Goal: Information Seeking & Learning: Learn about a topic

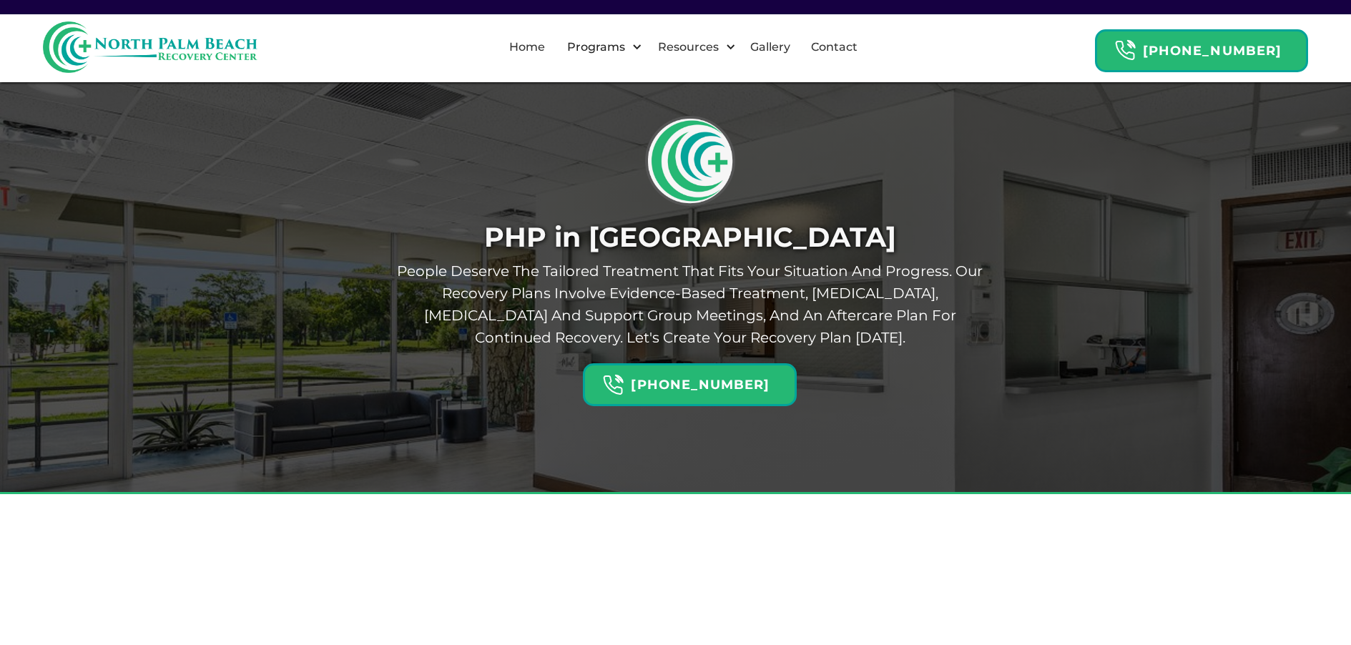
click at [202, 333] on div "PHP in West Palm Beach People deserve the tailored treatment that fits your sit…" at bounding box center [675, 247] width 1351 height 494
click at [205, 331] on div "PHP in West Palm Beach People deserve the tailored treatment that fits your sit…" at bounding box center [675, 247] width 1351 height 494
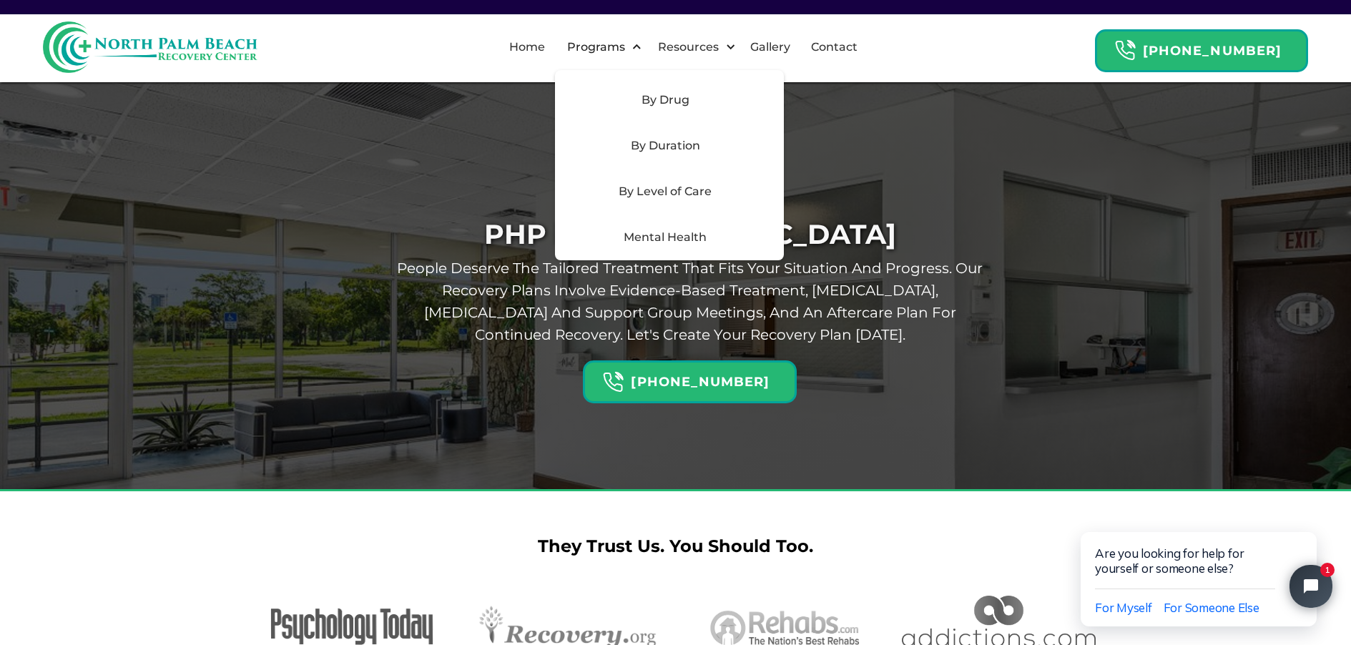
click at [688, 181] on div "By Level of Care" at bounding box center [669, 192] width 229 height 46
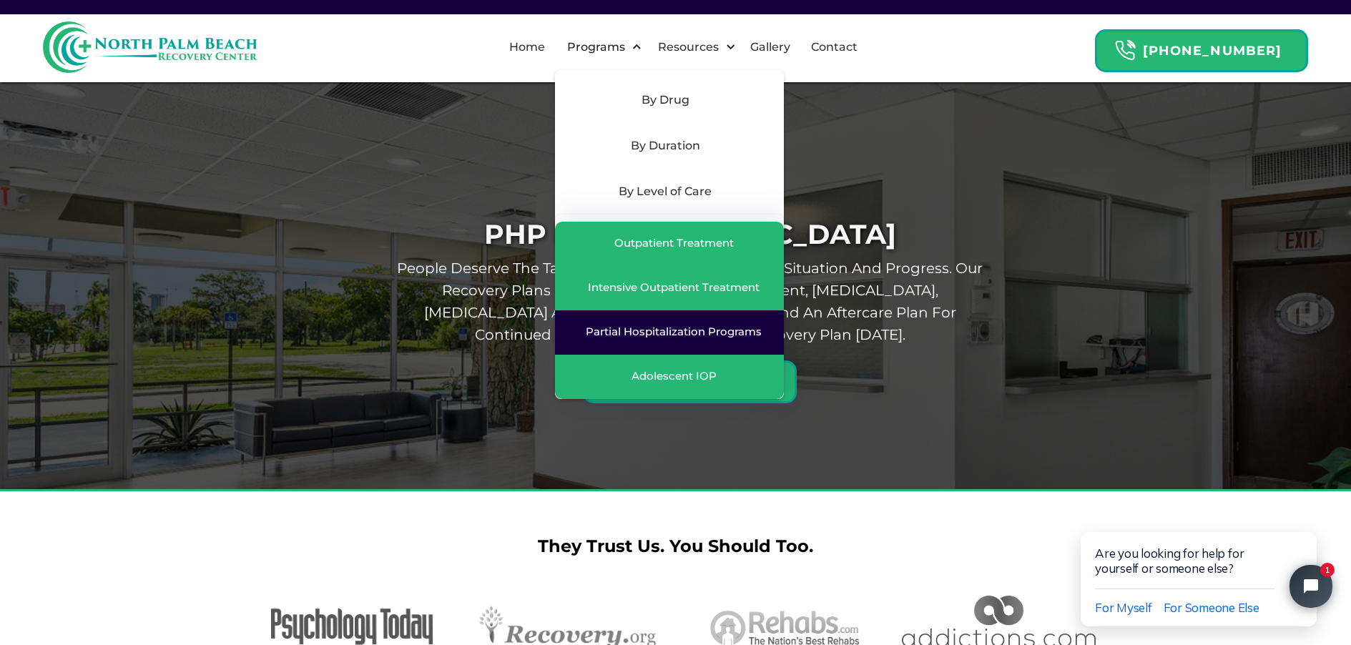
click at [706, 336] on div "Partial Hospitalization Programs" at bounding box center [674, 332] width 176 height 14
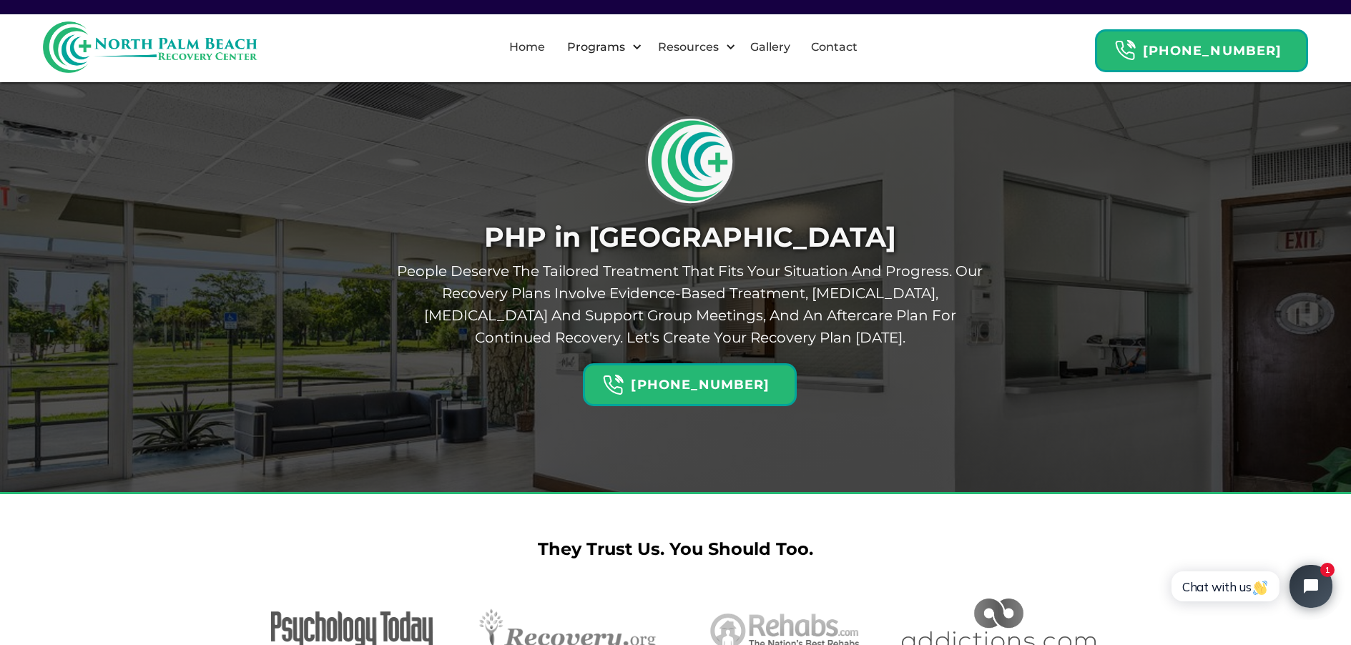
click at [419, 377] on div "PHP in West Palm Beach People deserve the tailored treatment that fits your sit…" at bounding box center [676, 260] width 622 height 292
click at [784, 44] on link "Gallery" at bounding box center [770, 47] width 57 height 46
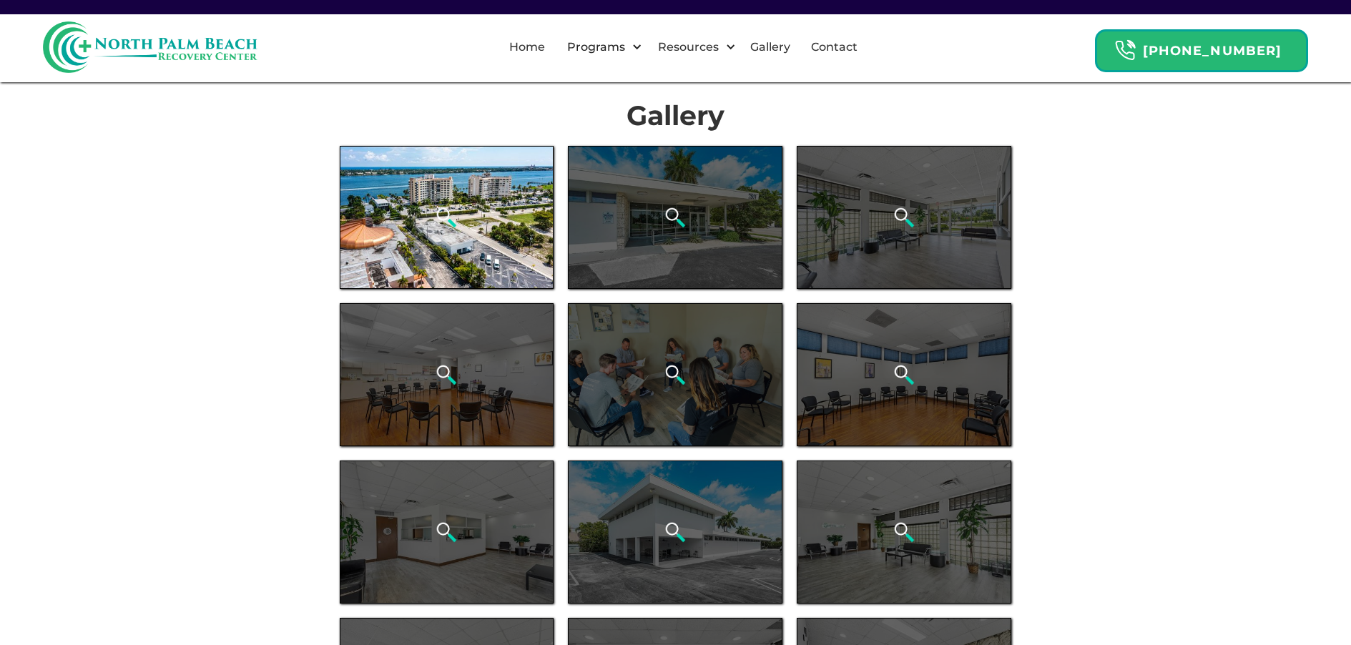
click at [529, 205] on div "open lightbox" at bounding box center [447, 217] width 215 height 143
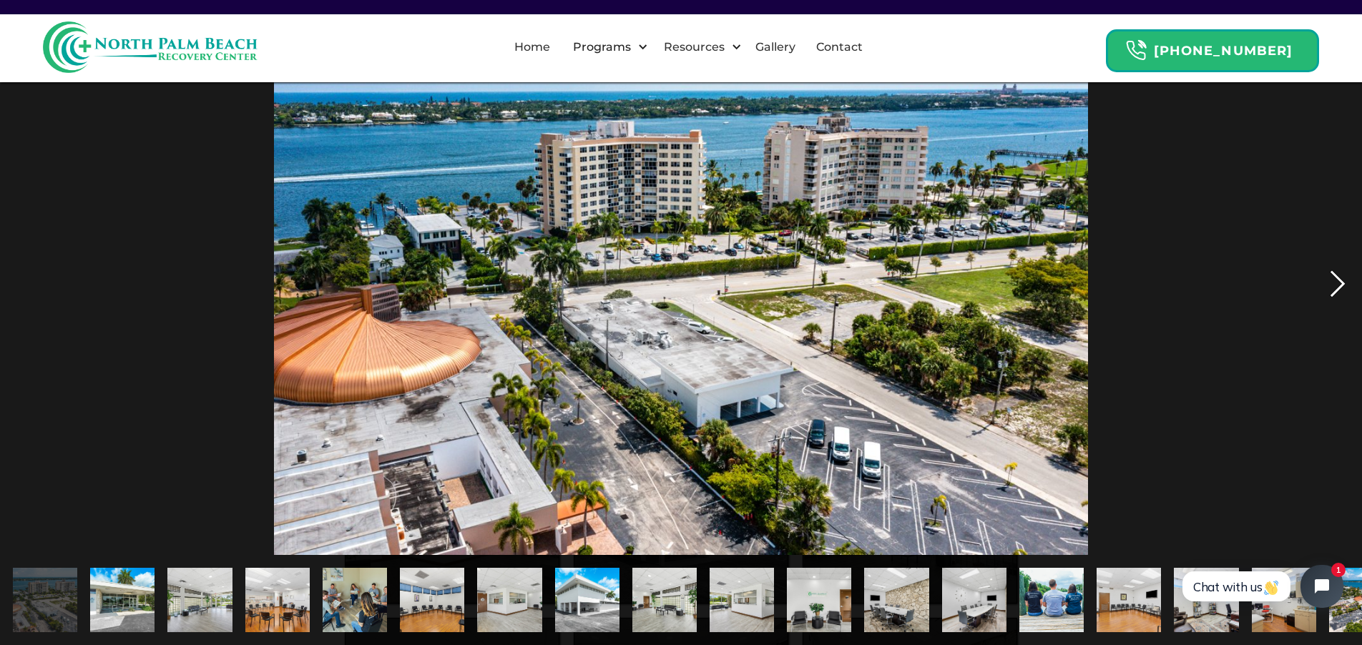
click at [1333, 282] on div "next image" at bounding box center [1337, 284] width 49 height 542
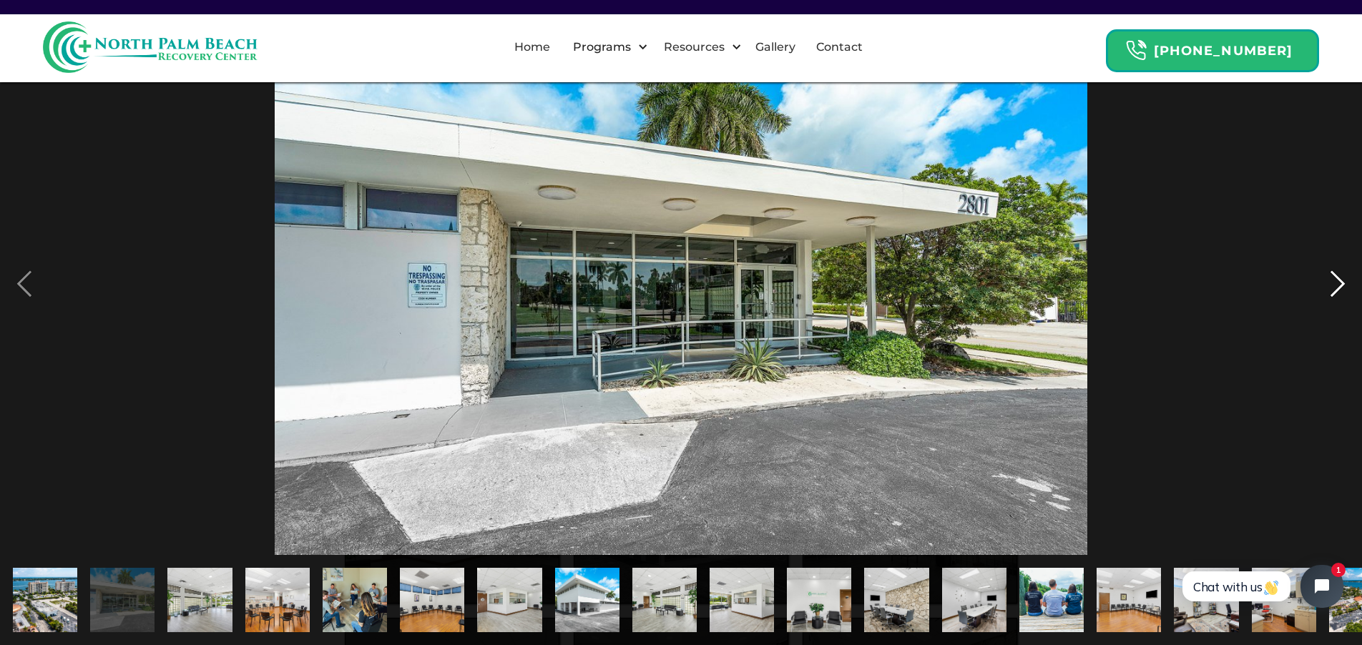
click at [1333, 282] on div "next image" at bounding box center [1337, 284] width 49 height 542
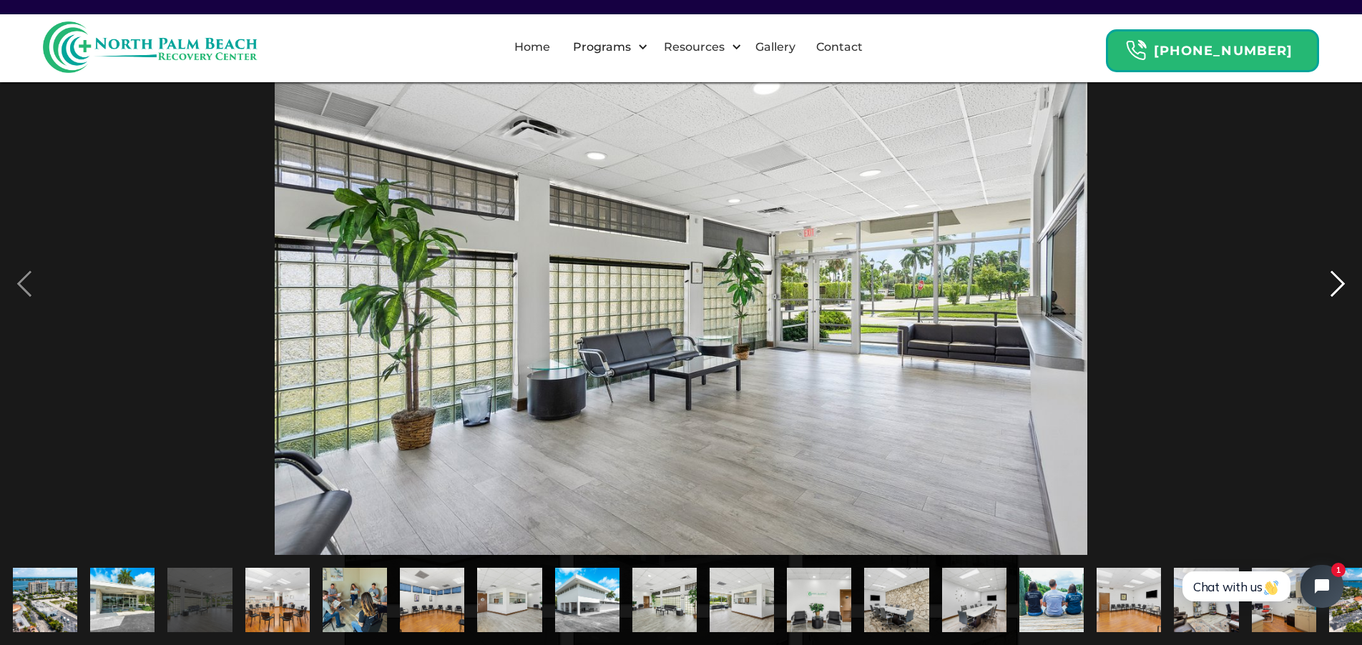
click at [1333, 282] on div "next image" at bounding box center [1337, 284] width 49 height 542
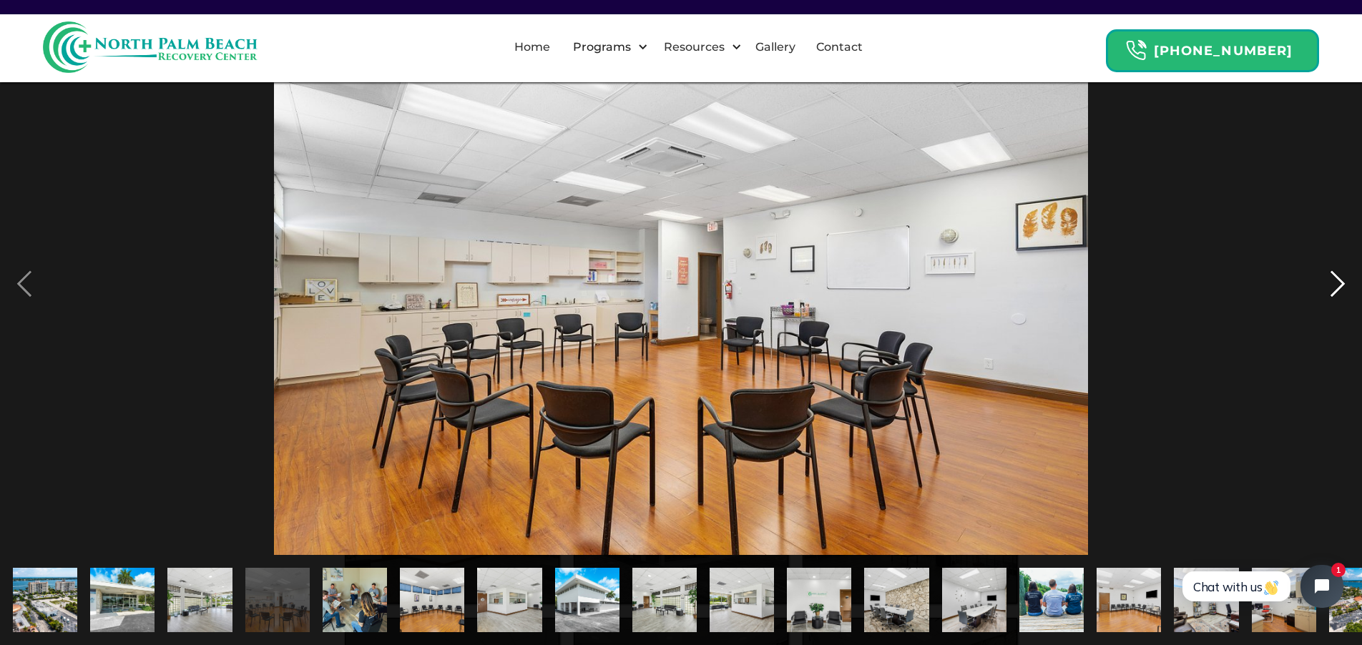
click at [1333, 282] on div "next image" at bounding box center [1337, 284] width 49 height 542
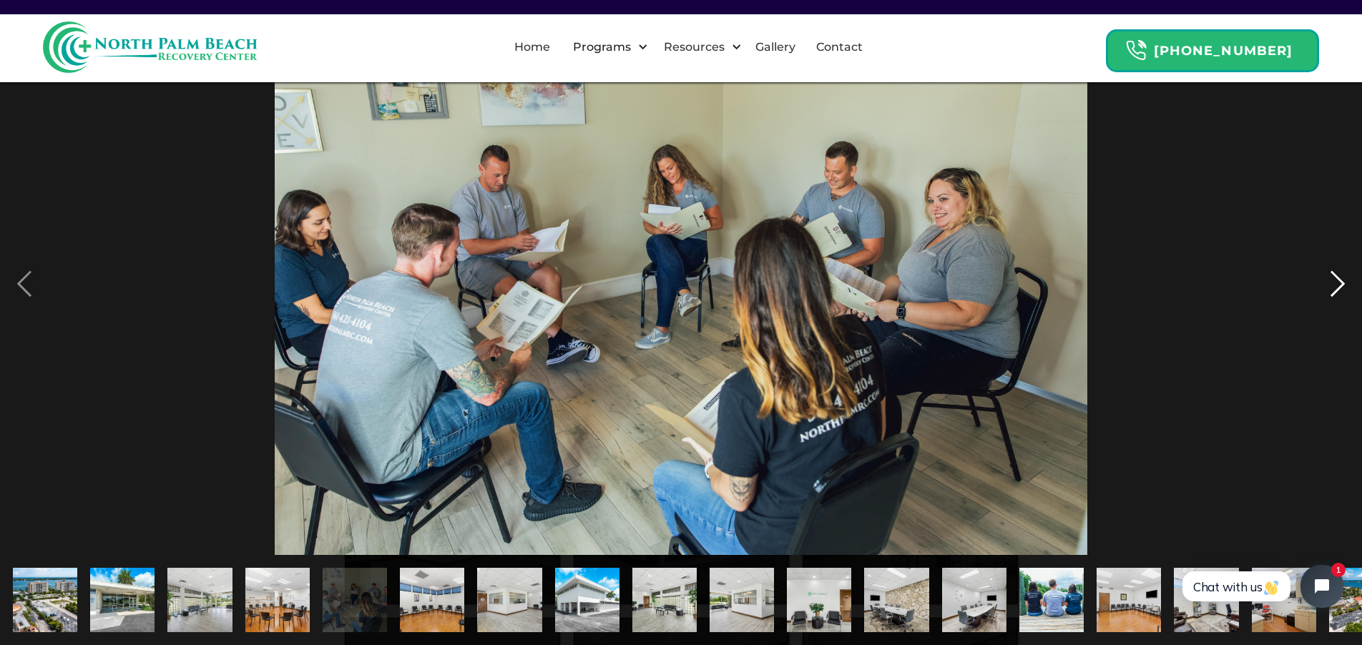
click at [1333, 282] on div "next image" at bounding box center [1337, 284] width 49 height 542
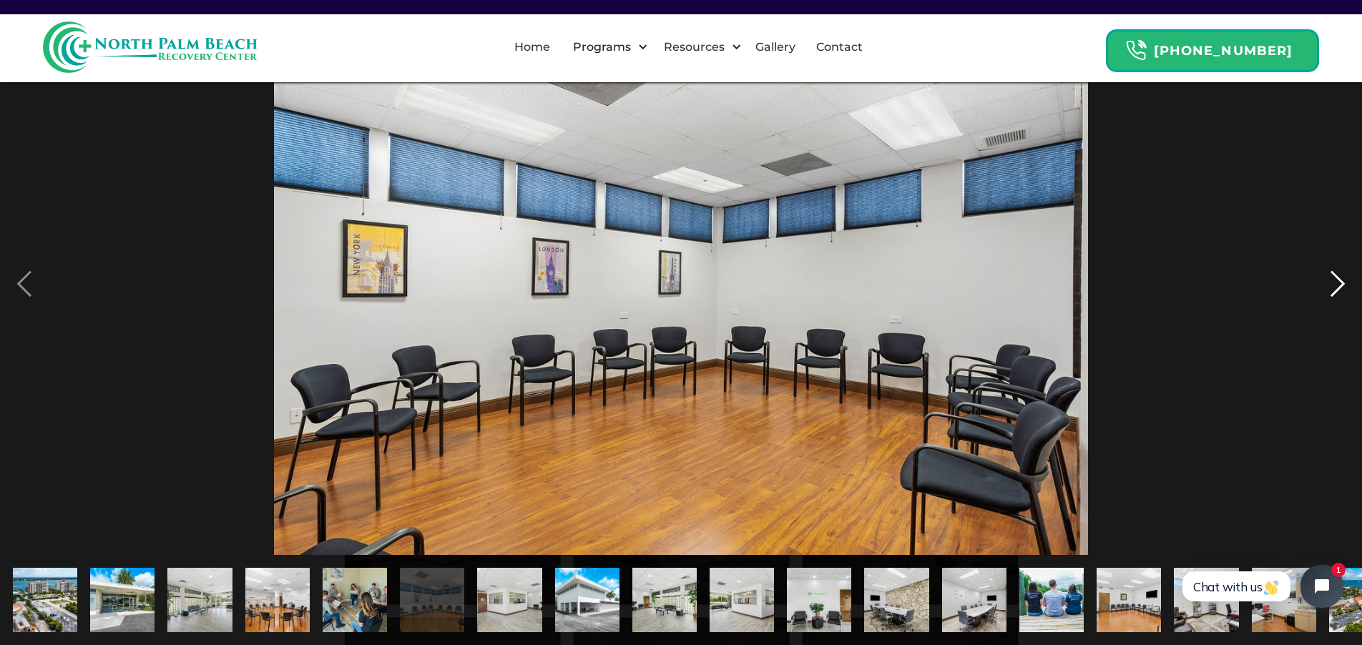
click at [1333, 282] on div "next image" at bounding box center [1337, 284] width 49 height 542
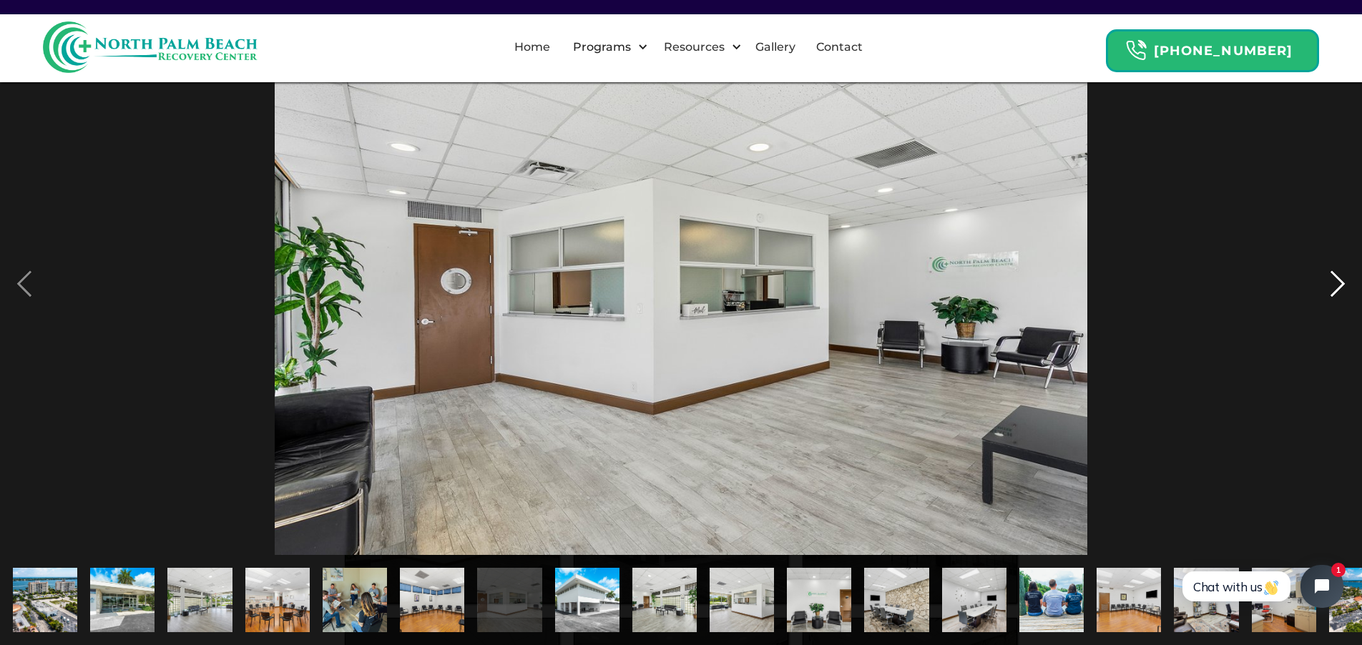
click at [1333, 282] on div "next image" at bounding box center [1337, 284] width 49 height 542
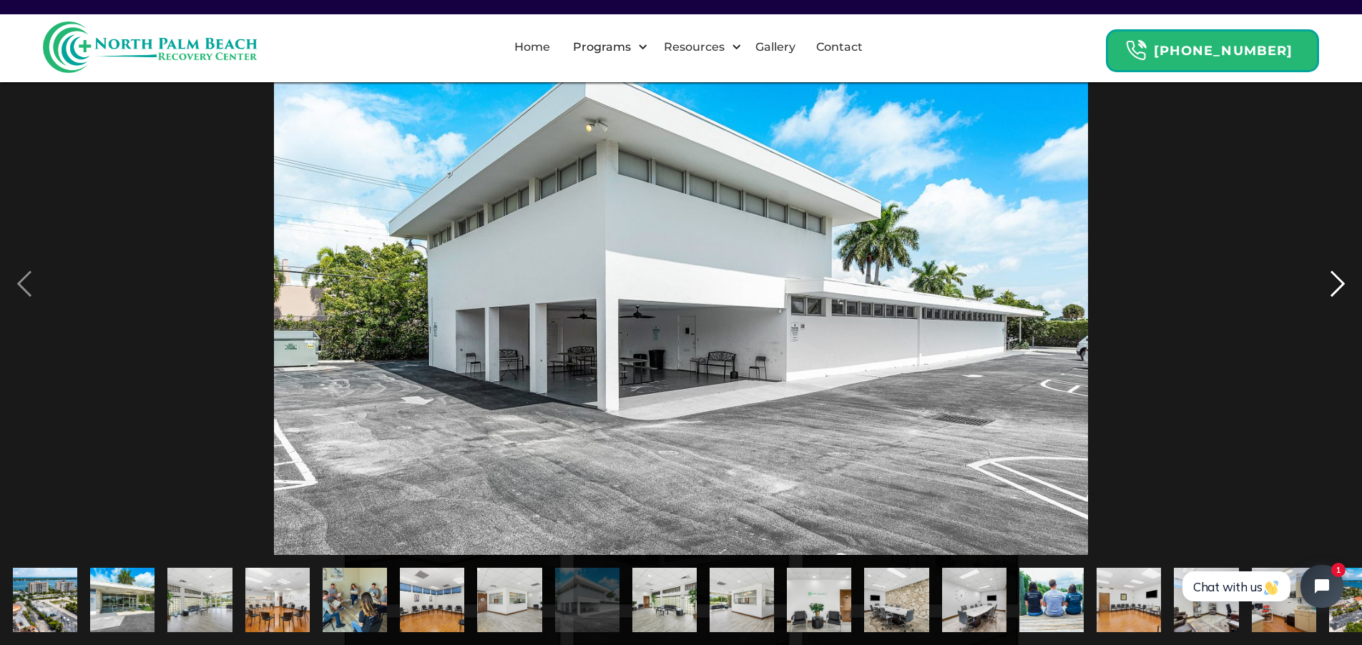
click at [1333, 282] on div "next image" at bounding box center [1337, 284] width 49 height 542
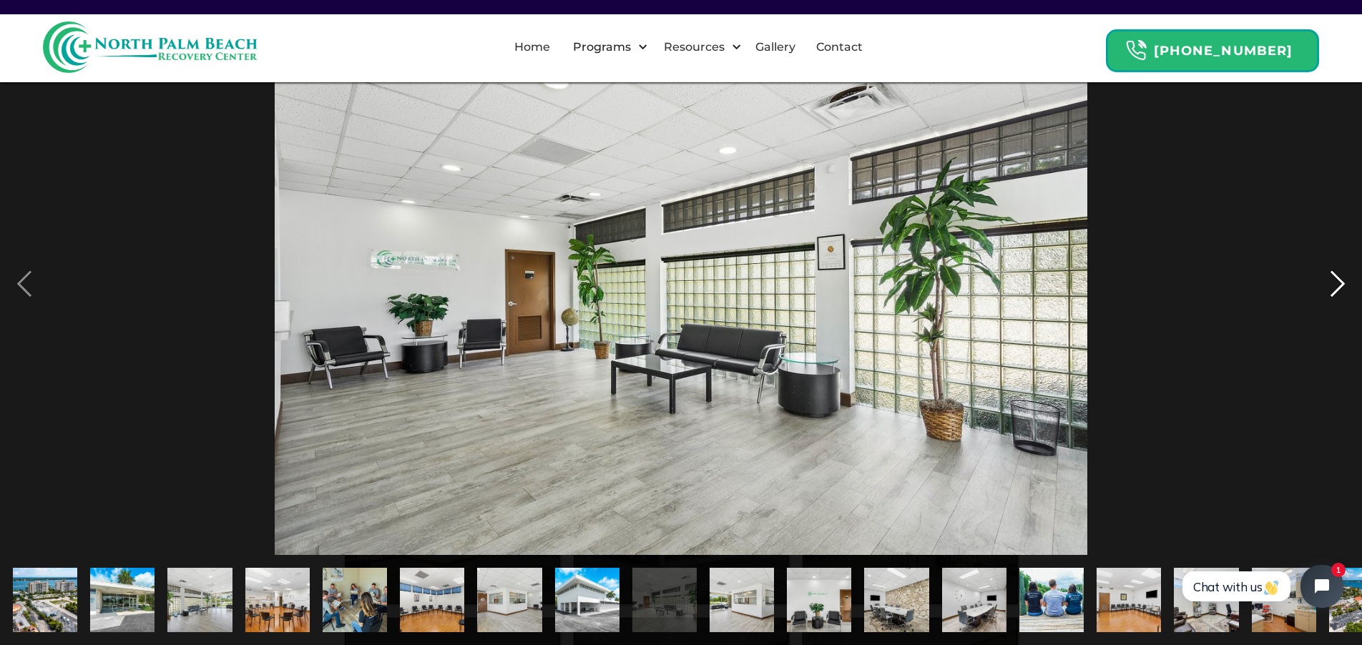
click at [1333, 282] on div "next image" at bounding box center [1337, 284] width 49 height 542
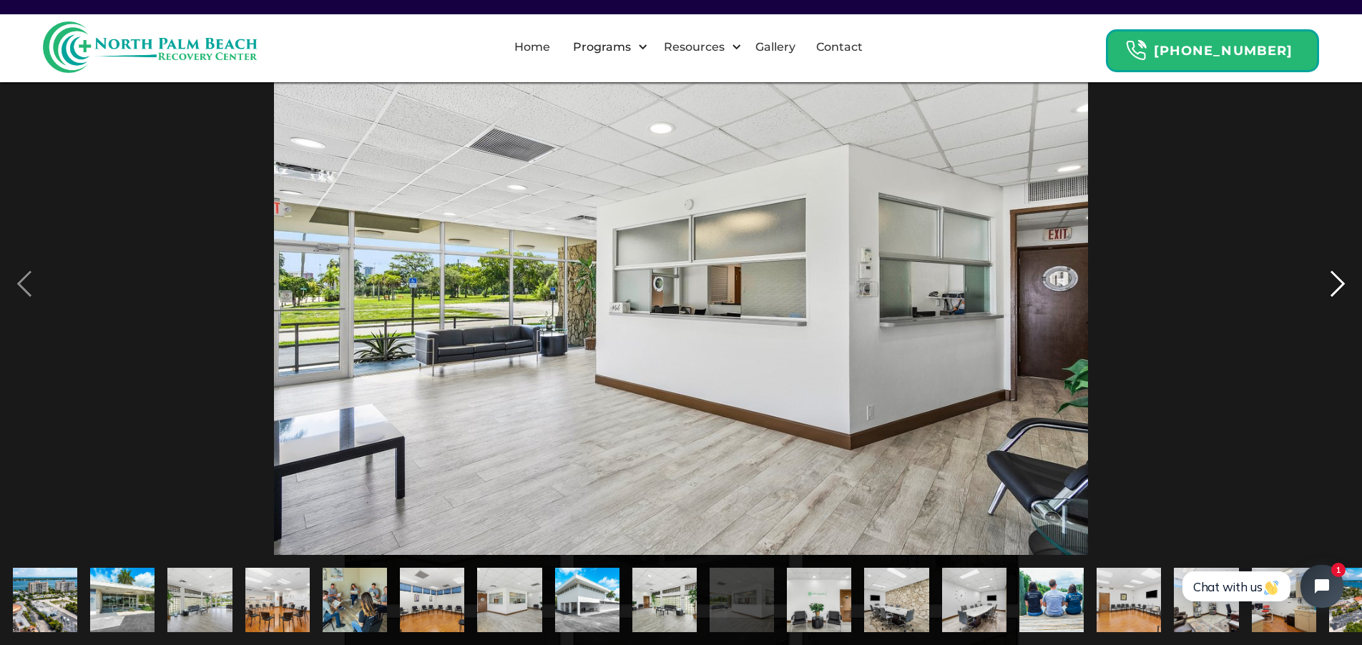
click at [1333, 282] on div "next image" at bounding box center [1337, 284] width 49 height 542
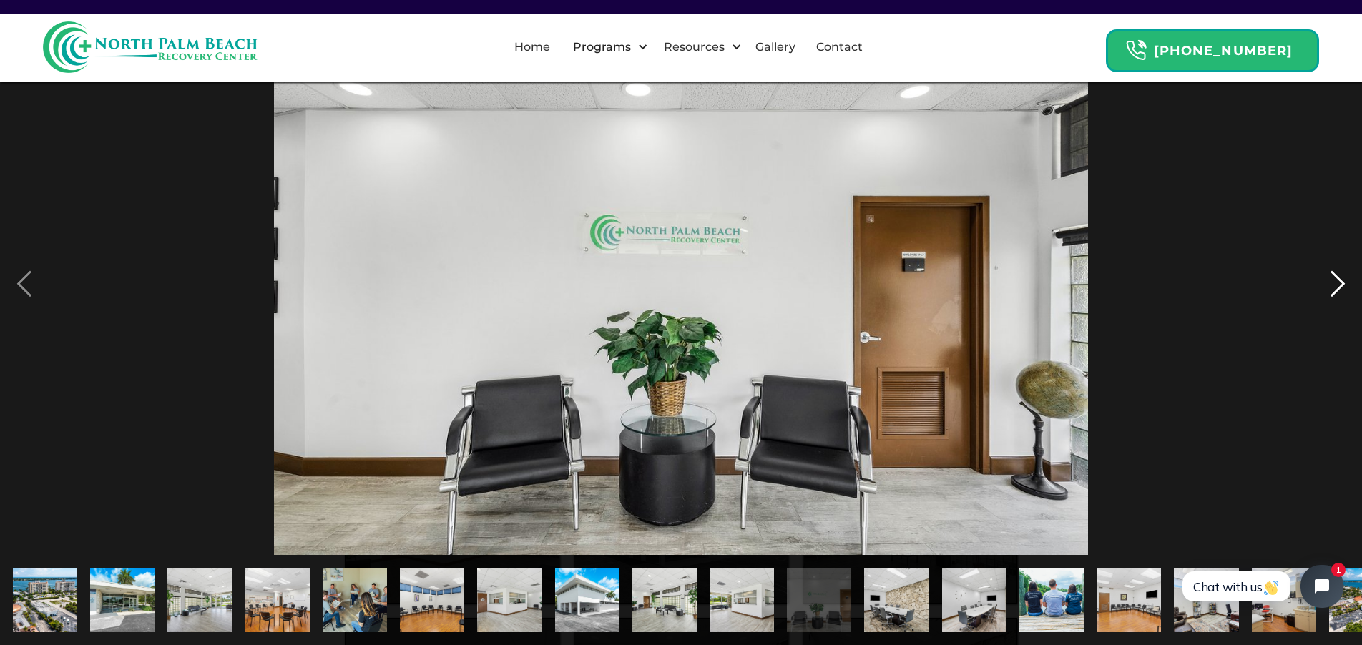
click at [1333, 282] on div "next image" at bounding box center [1337, 284] width 49 height 542
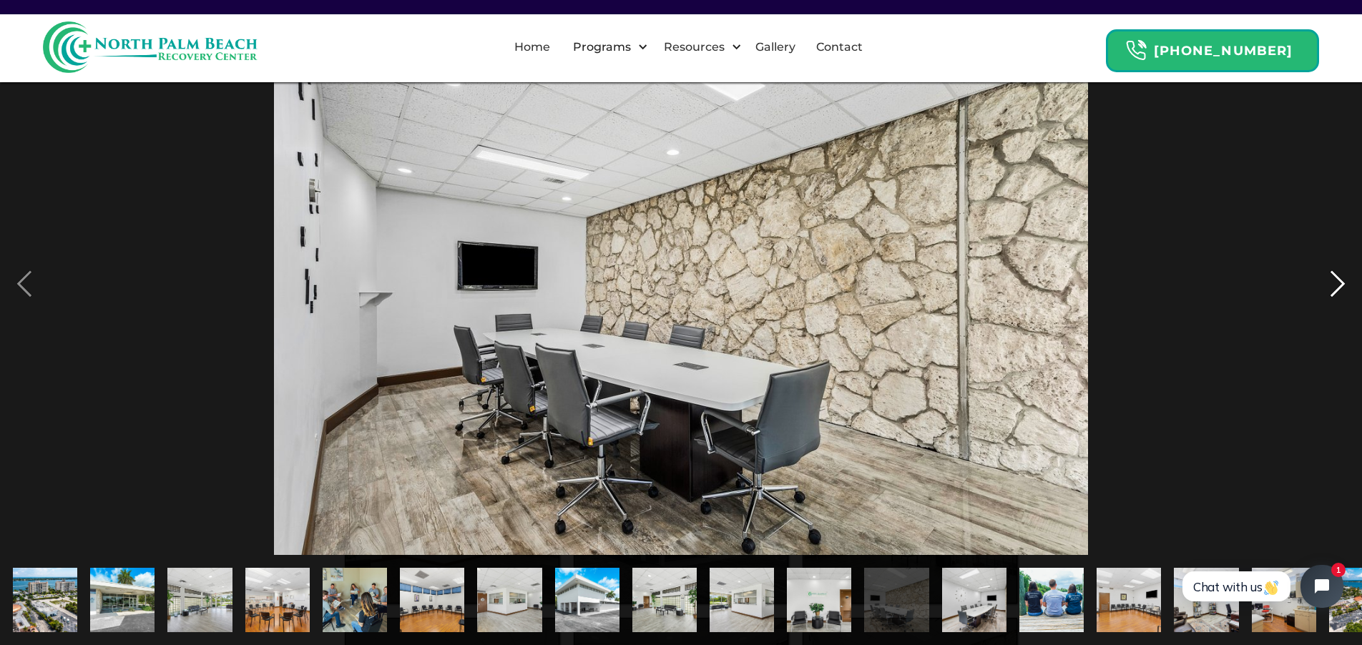
click at [1333, 282] on div "next image" at bounding box center [1337, 284] width 49 height 542
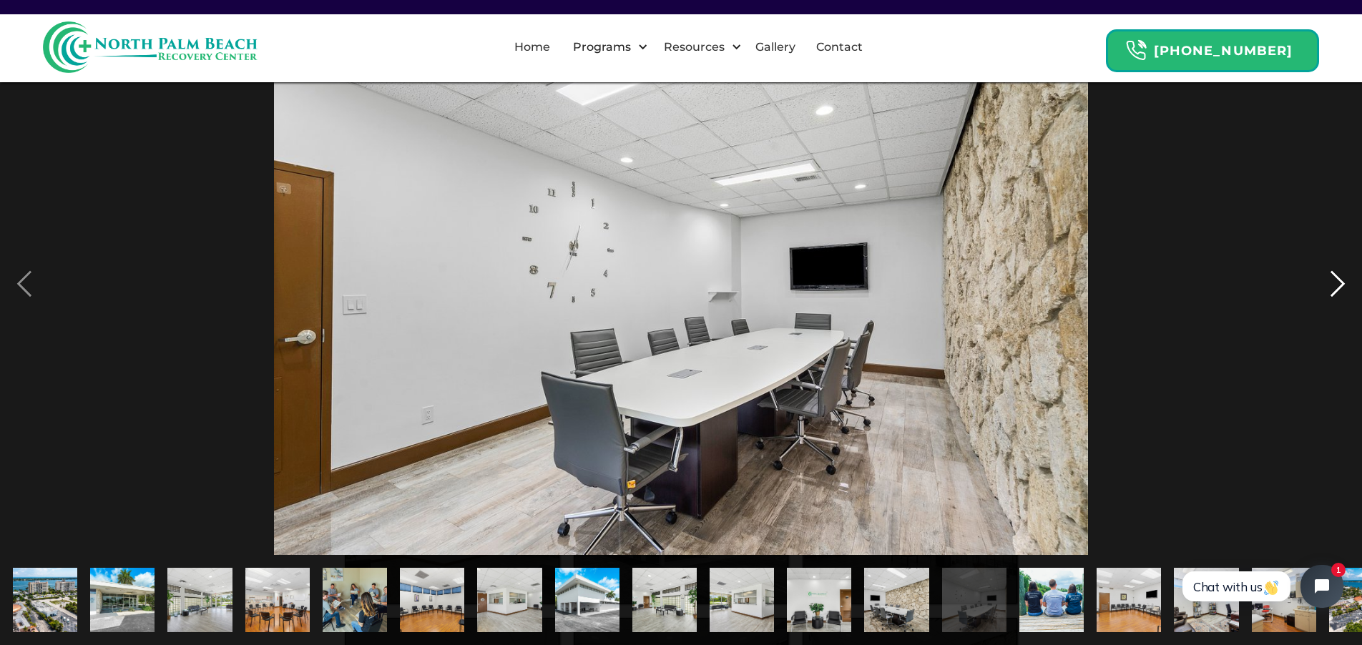
click at [1333, 282] on div "next image" at bounding box center [1337, 284] width 49 height 542
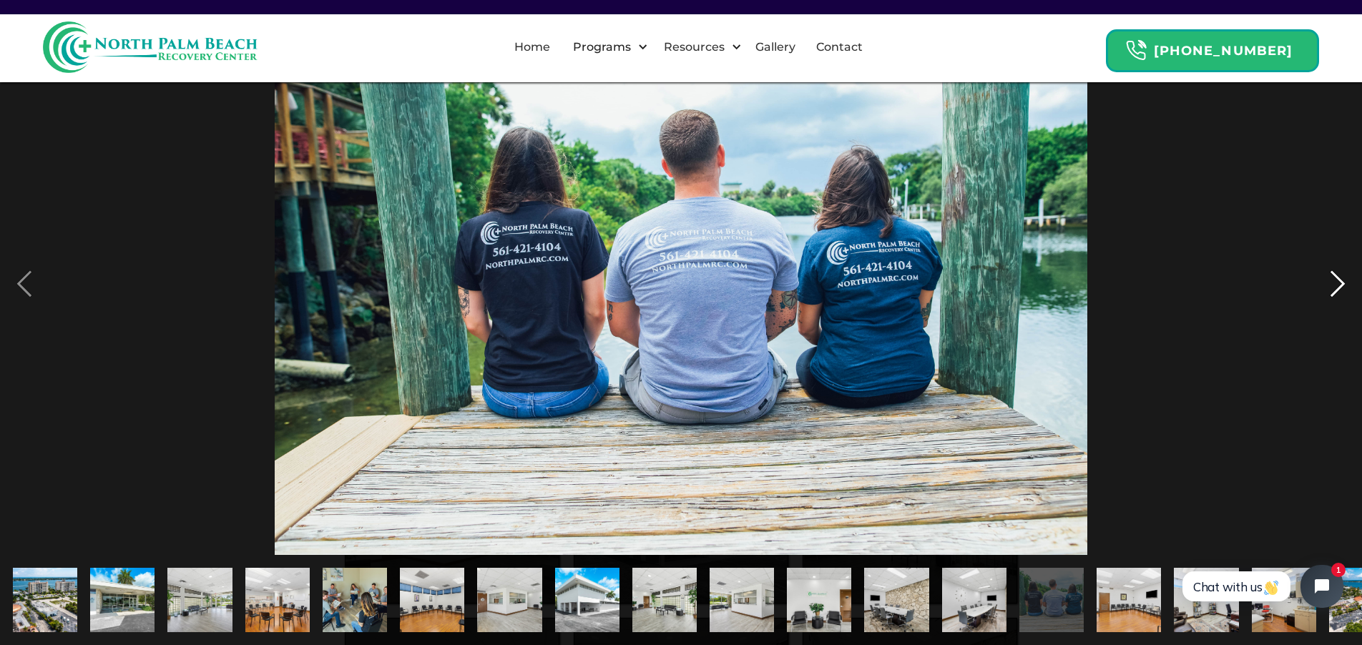
click at [1333, 282] on div "next image" at bounding box center [1337, 284] width 49 height 542
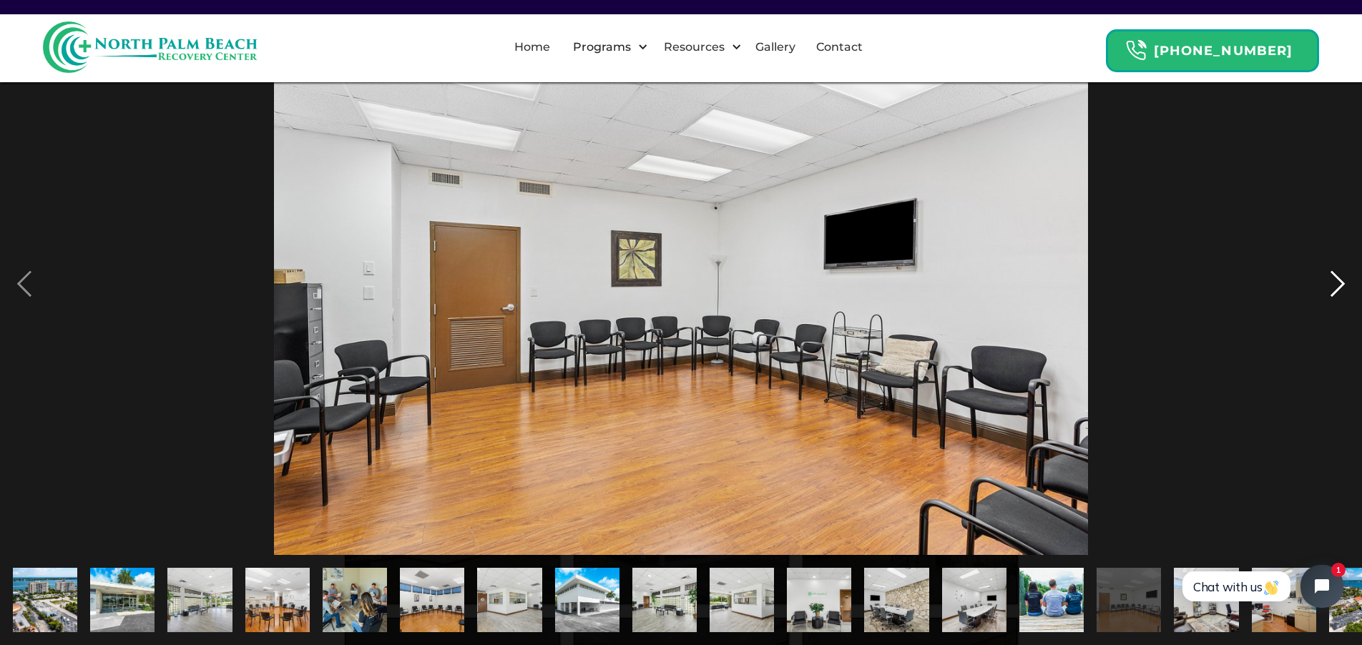
click at [1333, 282] on div "next image" at bounding box center [1337, 284] width 49 height 542
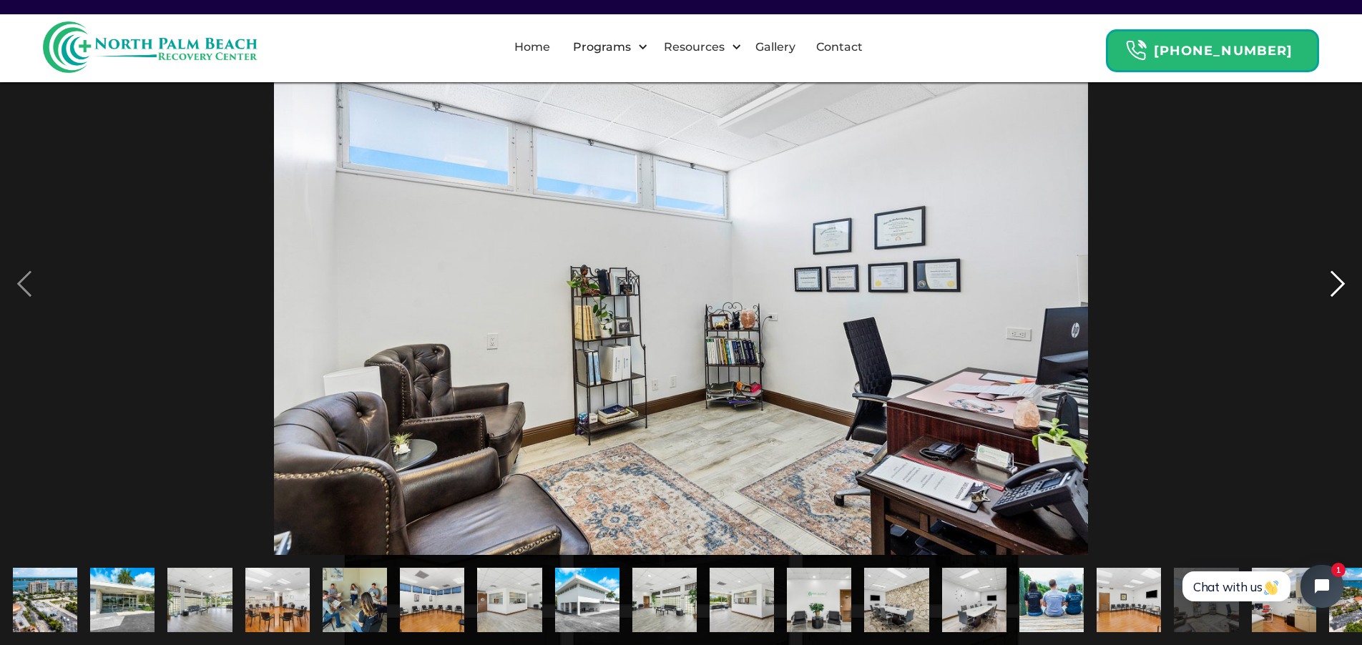
click at [1333, 282] on div "next image" at bounding box center [1337, 284] width 49 height 542
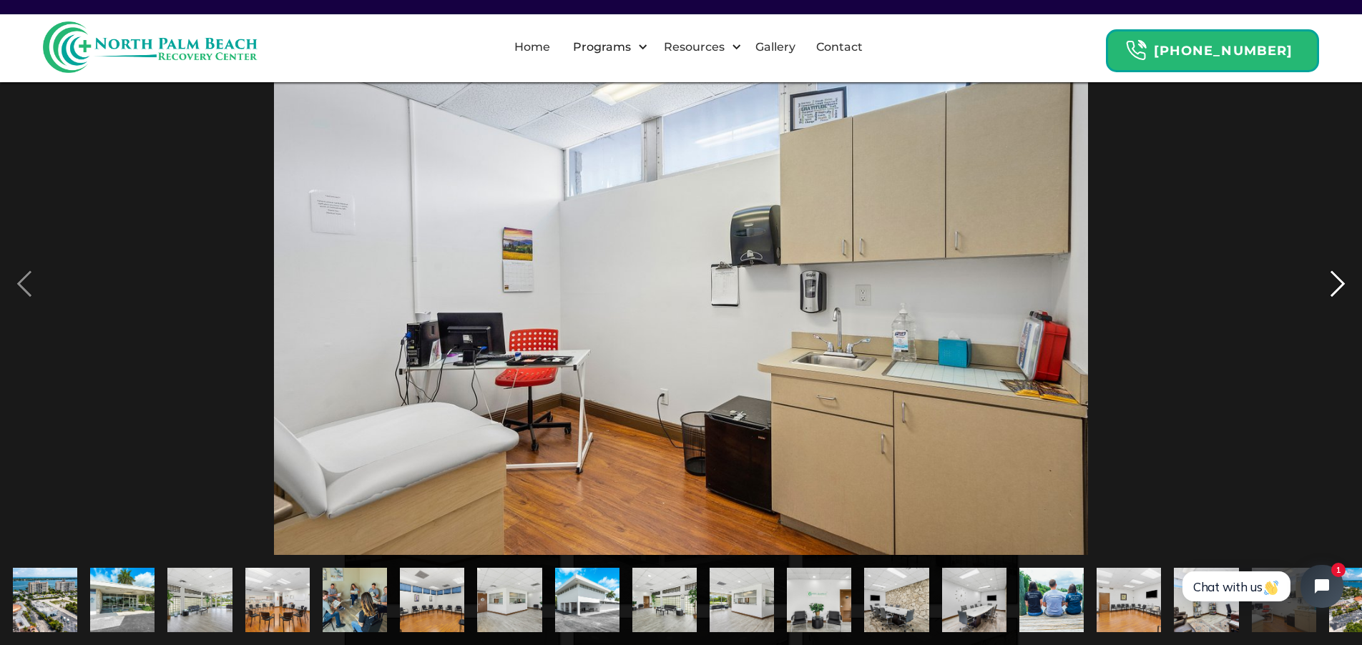
click at [1333, 282] on div "next image" at bounding box center [1337, 284] width 49 height 542
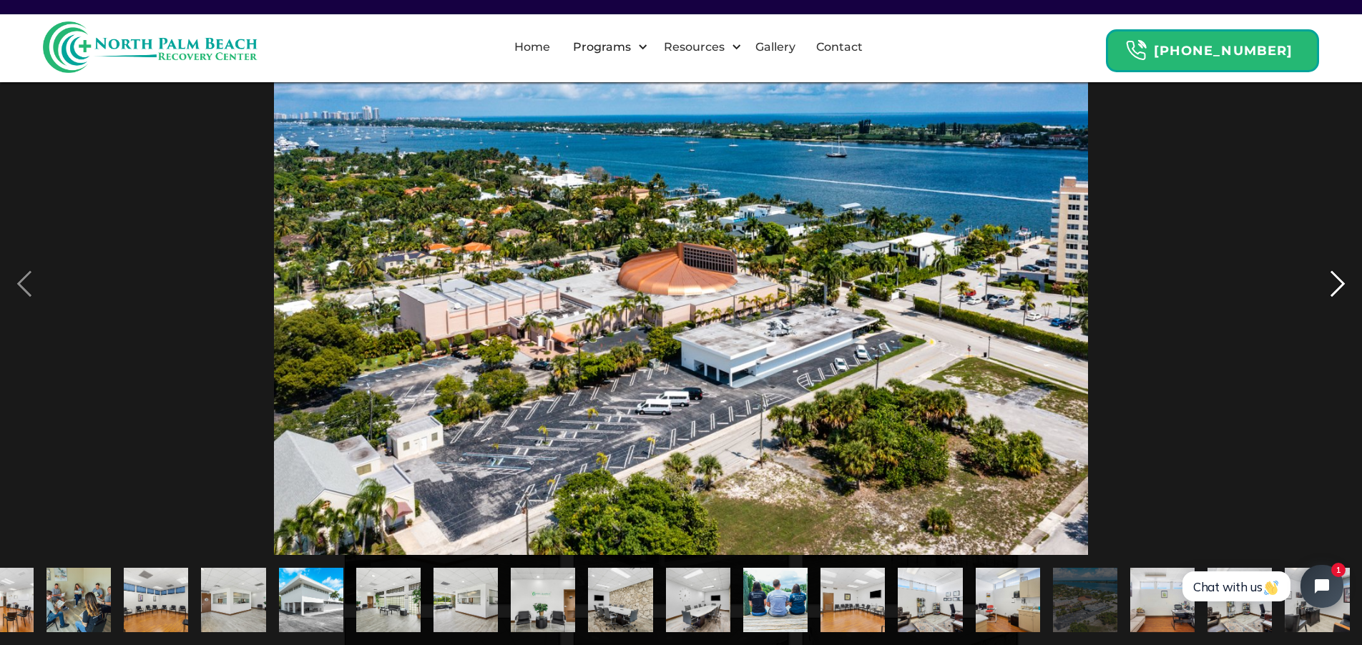
click at [1333, 282] on div "next image" at bounding box center [1337, 284] width 49 height 542
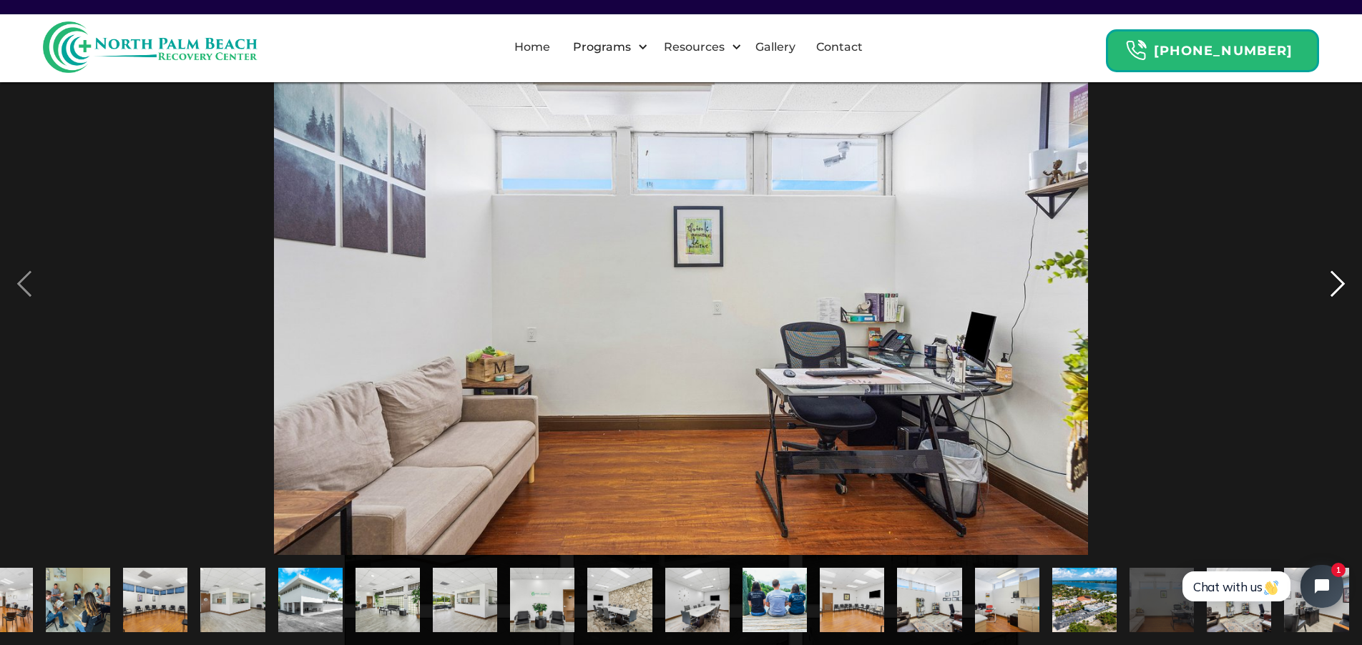
click at [1333, 282] on div "next image" at bounding box center [1337, 284] width 49 height 542
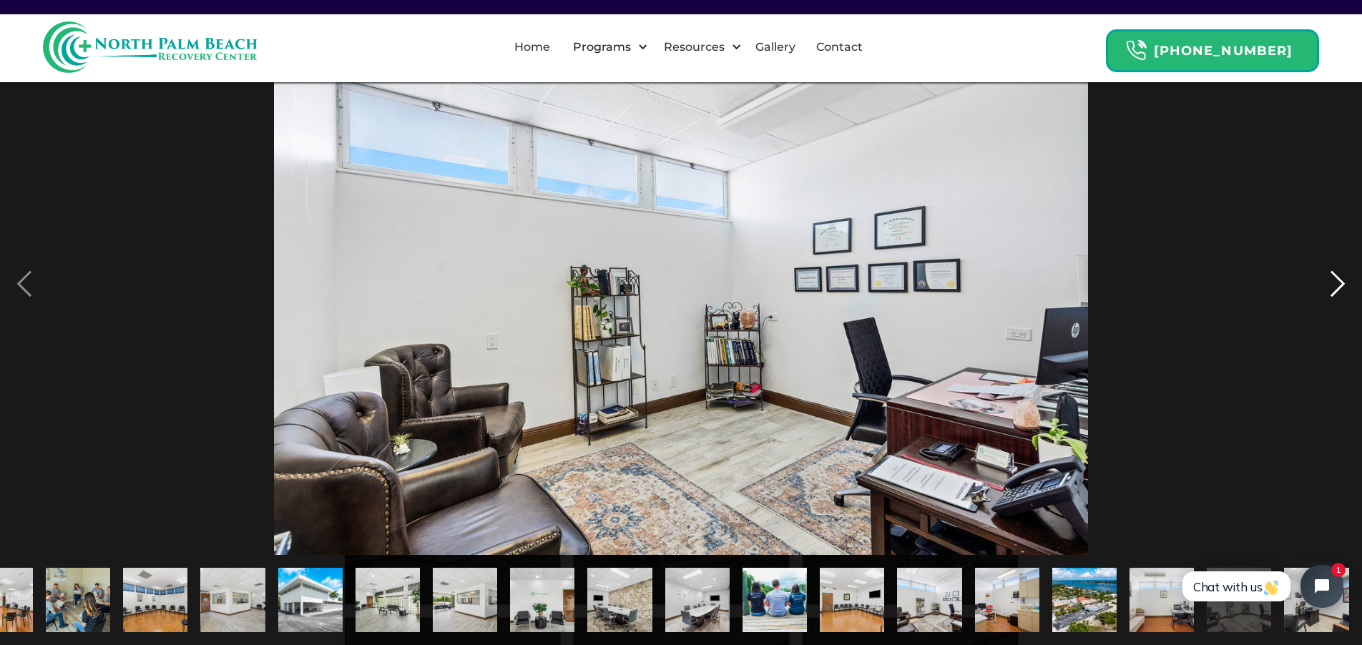
click at [1333, 282] on div "next image" at bounding box center [1337, 284] width 49 height 542
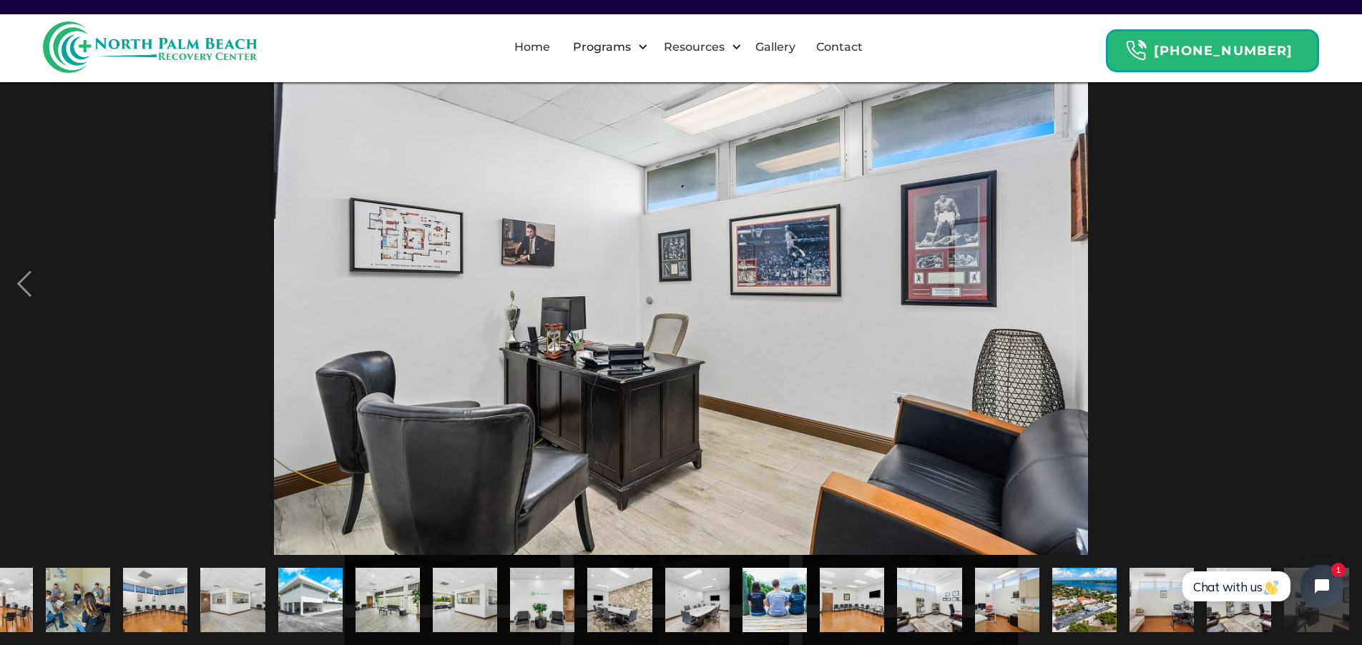
click at [1333, 282] on div "next image" at bounding box center [1337, 284] width 49 height 542
click at [21, 283] on div "previous image" at bounding box center [24, 284] width 49 height 542
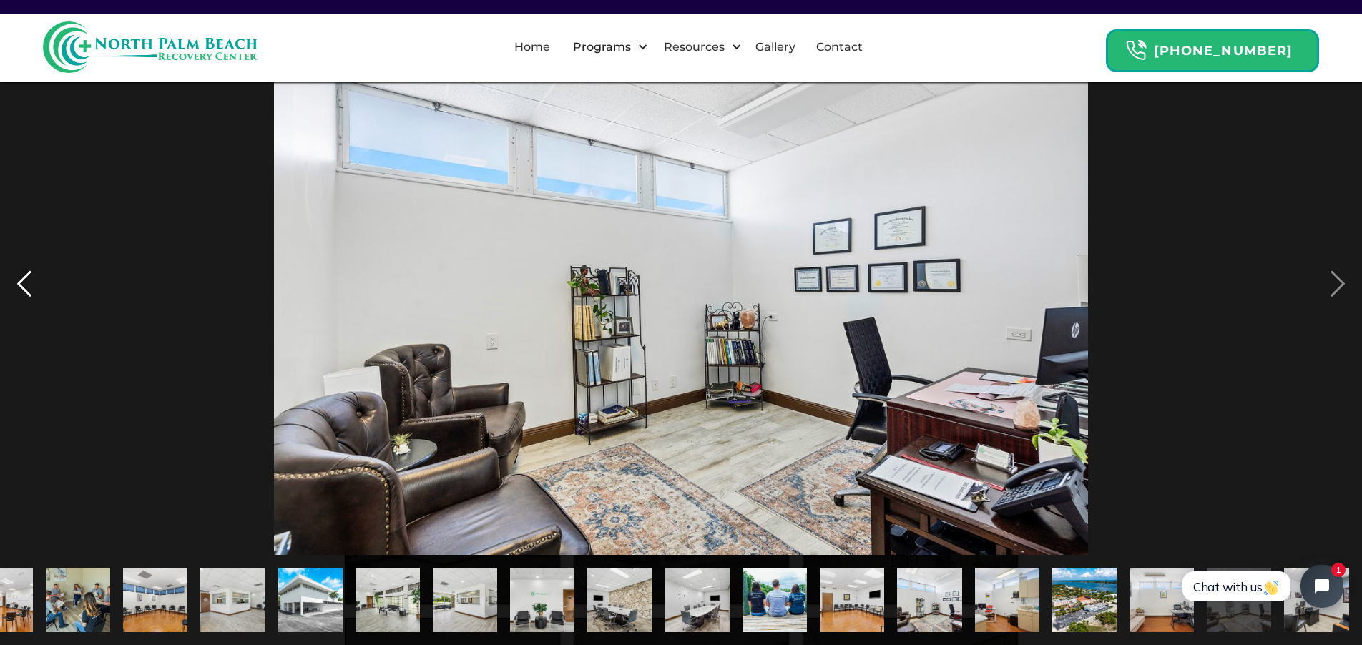
click at [21, 283] on div "previous image" at bounding box center [24, 284] width 49 height 542
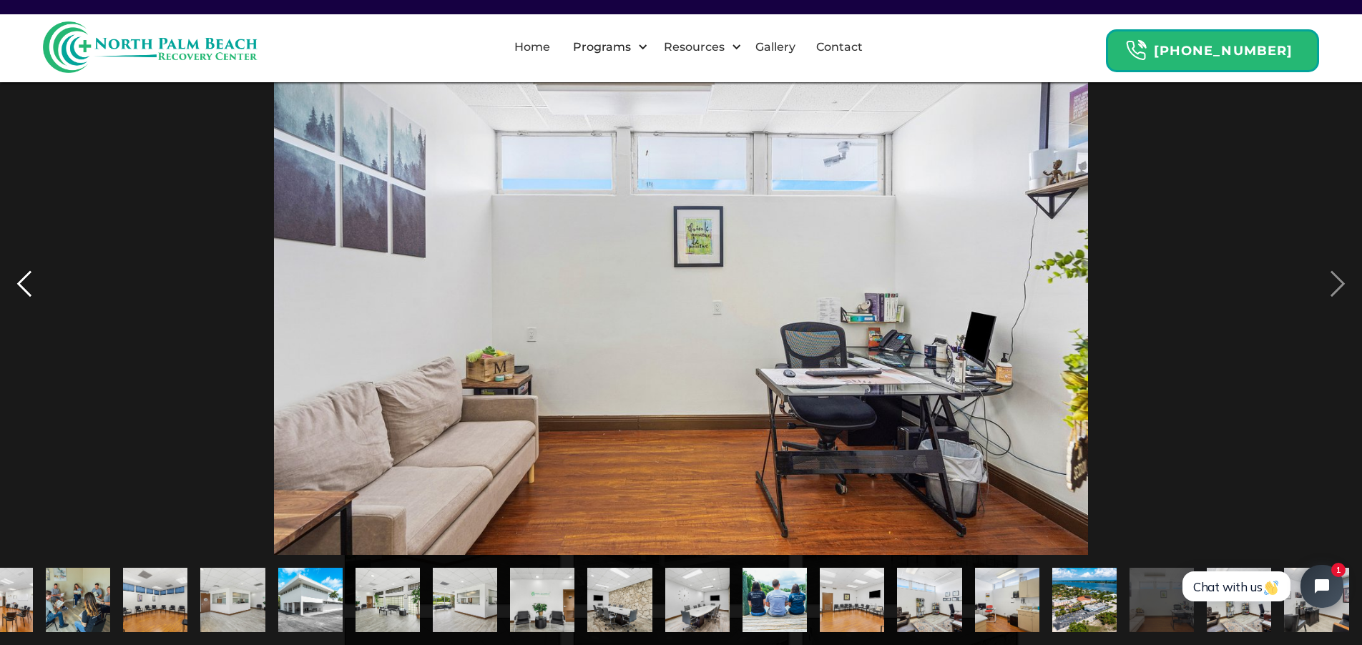
click at [21, 283] on div "previous image" at bounding box center [24, 284] width 49 height 542
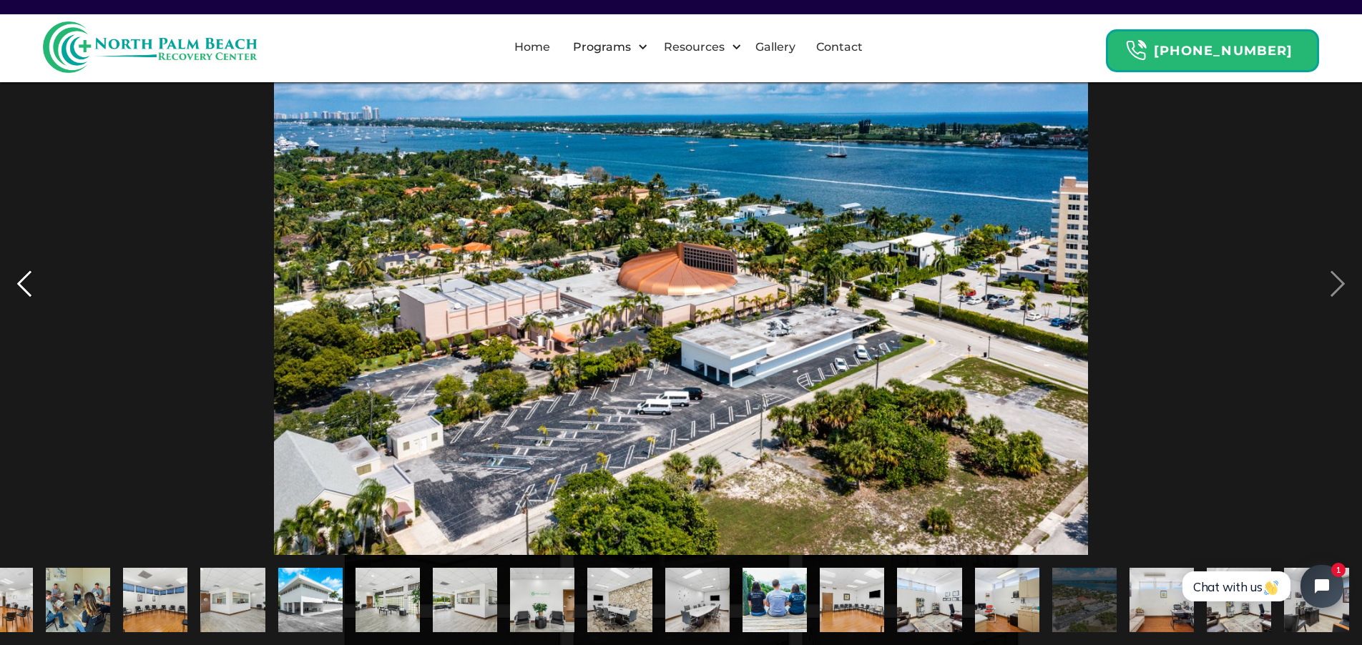
click at [21, 283] on div "previous image" at bounding box center [24, 284] width 49 height 542
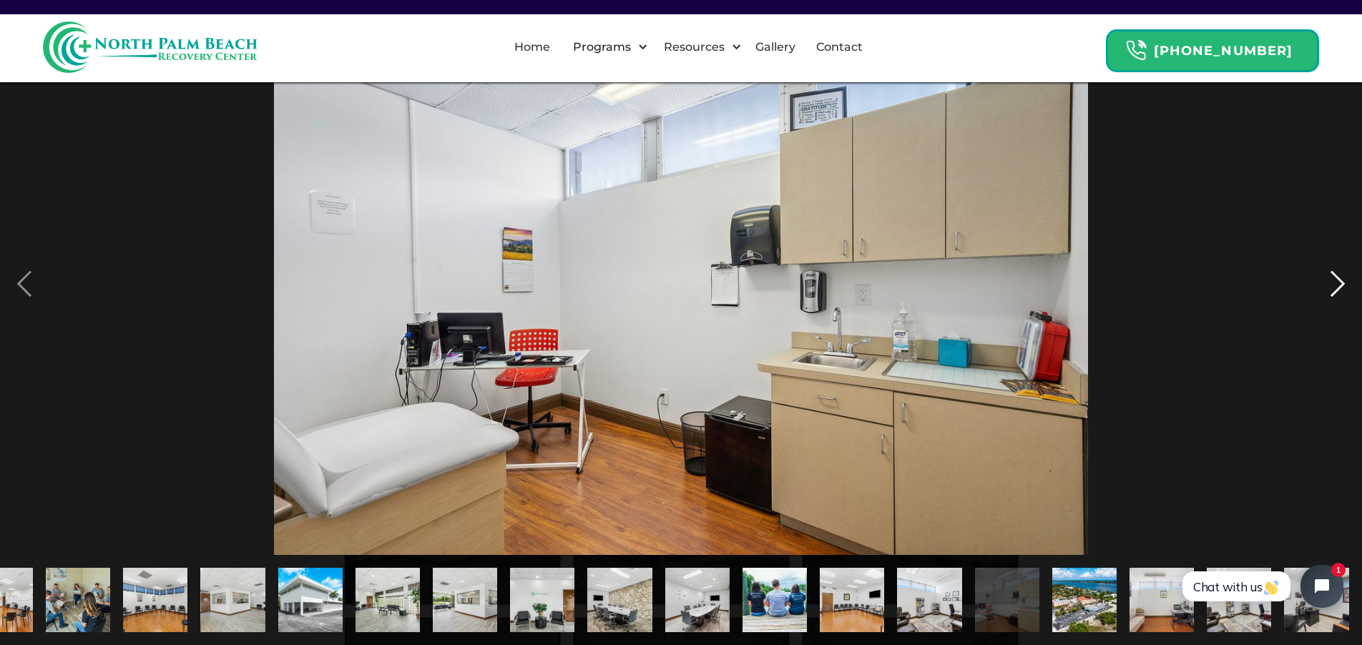
click at [1351, 286] on div "next image" at bounding box center [1337, 284] width 49 height 542
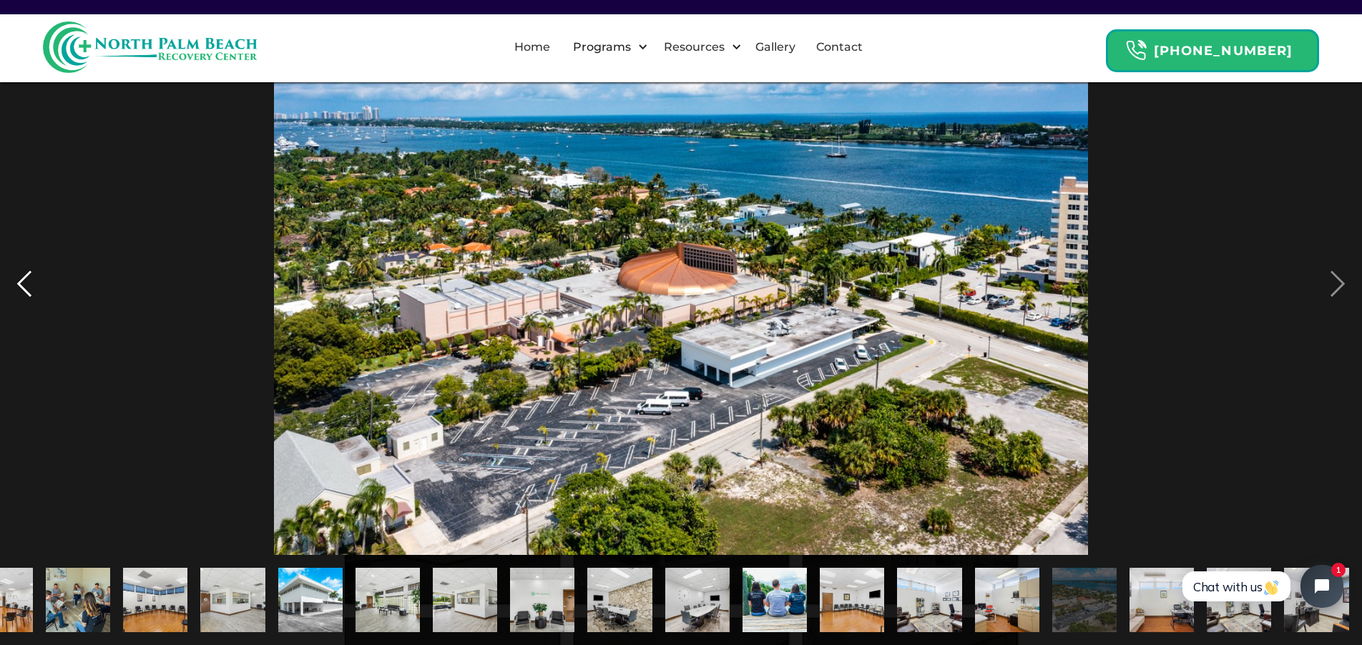
click at [16, 276] on div "previous image" at bounding box center [24, 284] width 49 height 542
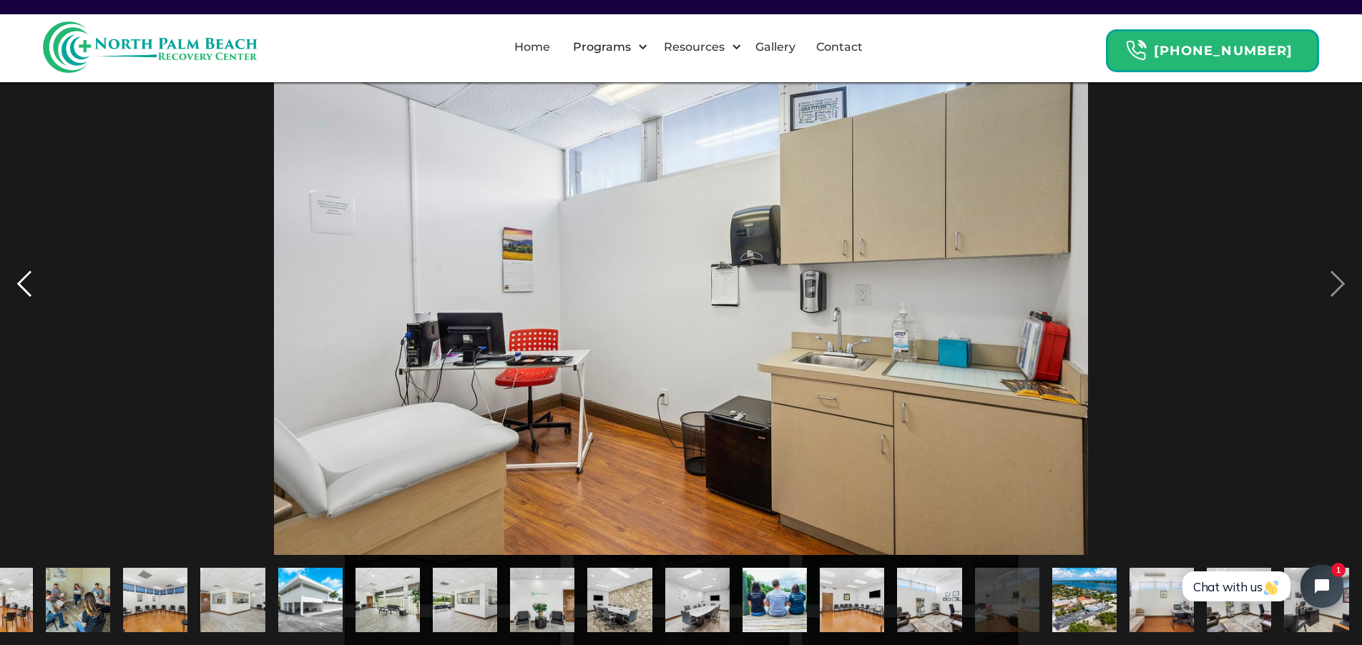
click at [15, 276] on div "previous image" at bounding box center [24, 284] width 49 height 542
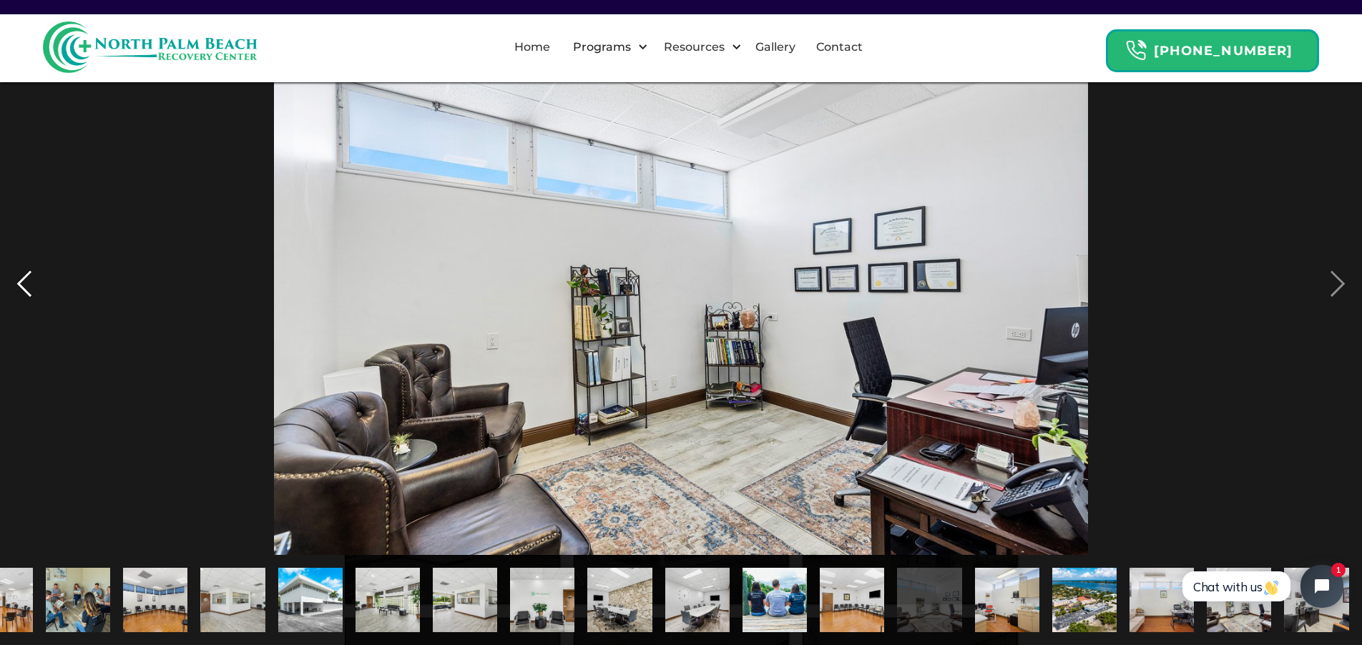
click at [15, 276] on div "previous image" at bounding box center [24, 284] width 49 height 542
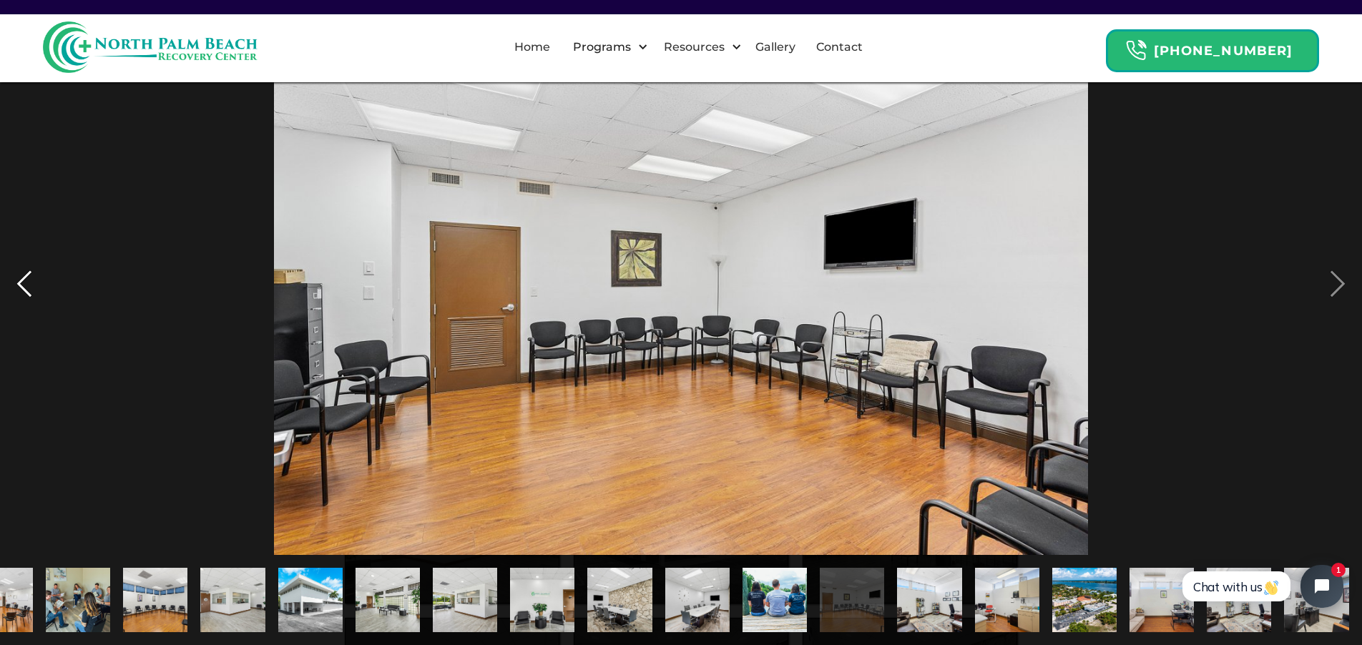
click at [15, 276] on div "previous image" at bounding box center [24, 284] width 49 height 542
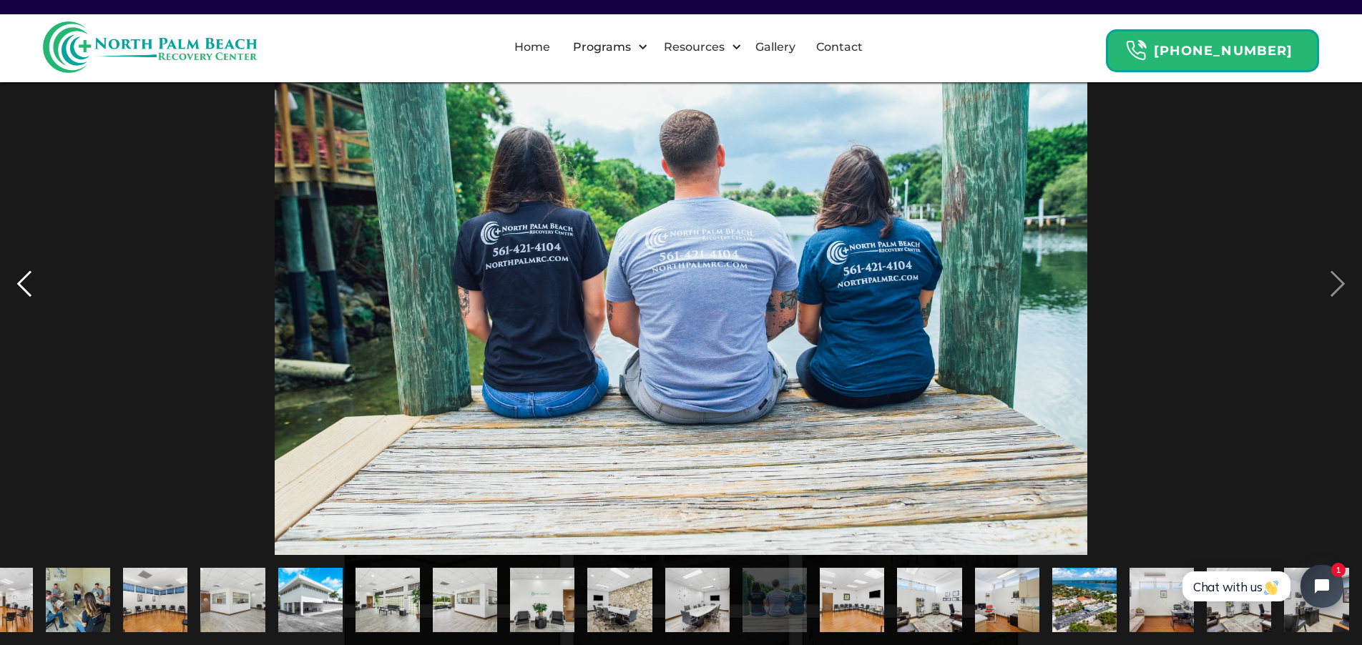
click at [15, 276] on div "previous image" at bounding box center [24, 284] width 49 height 542
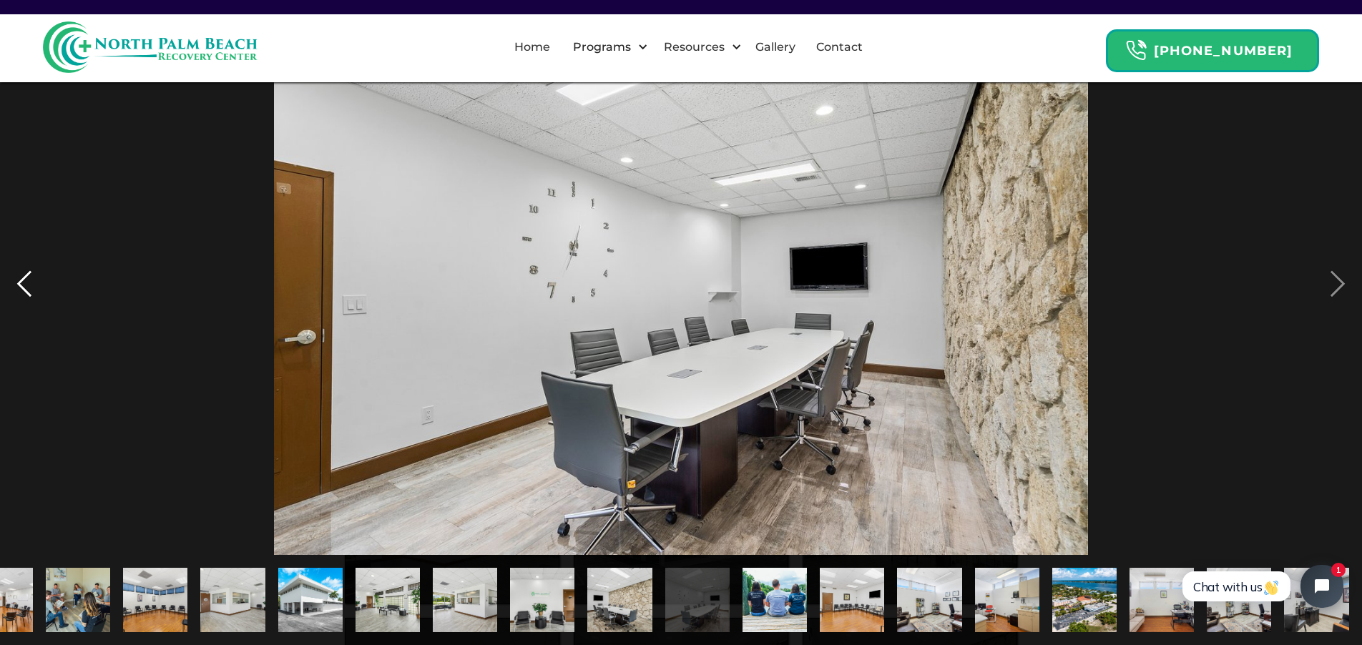
click at [13, 276] on div "previous image" at bounding box center [24, 284] width 49 height 542
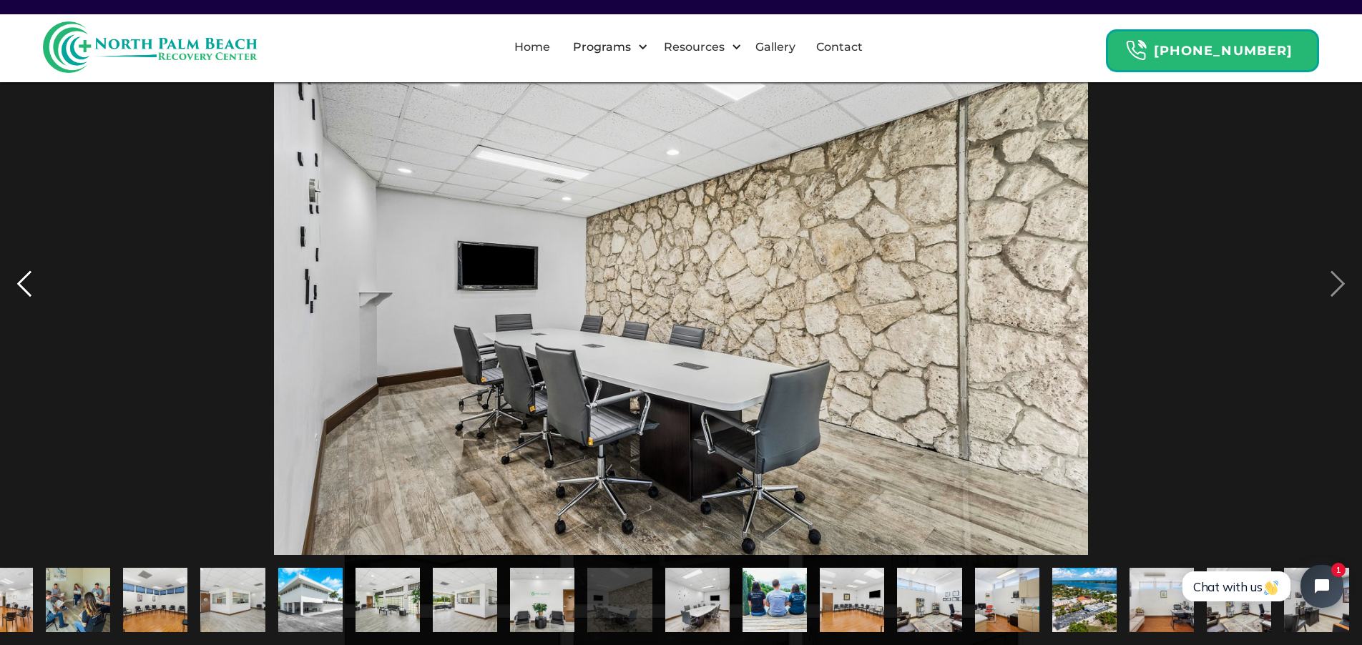
click at [13, 276] on div "previous image" at bounding box center [24, 284] width 49 height 542
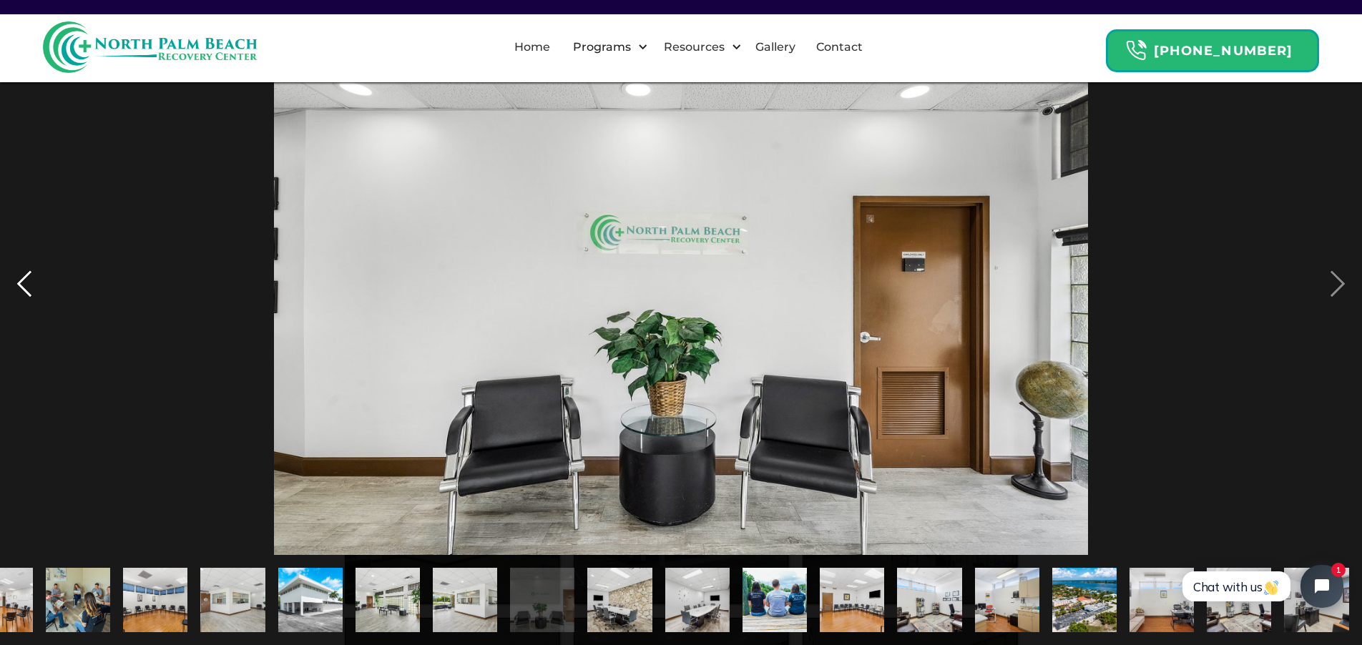
click at [13, 276] on div "previous image" at bounding box center [24, 284] width 49 height 542
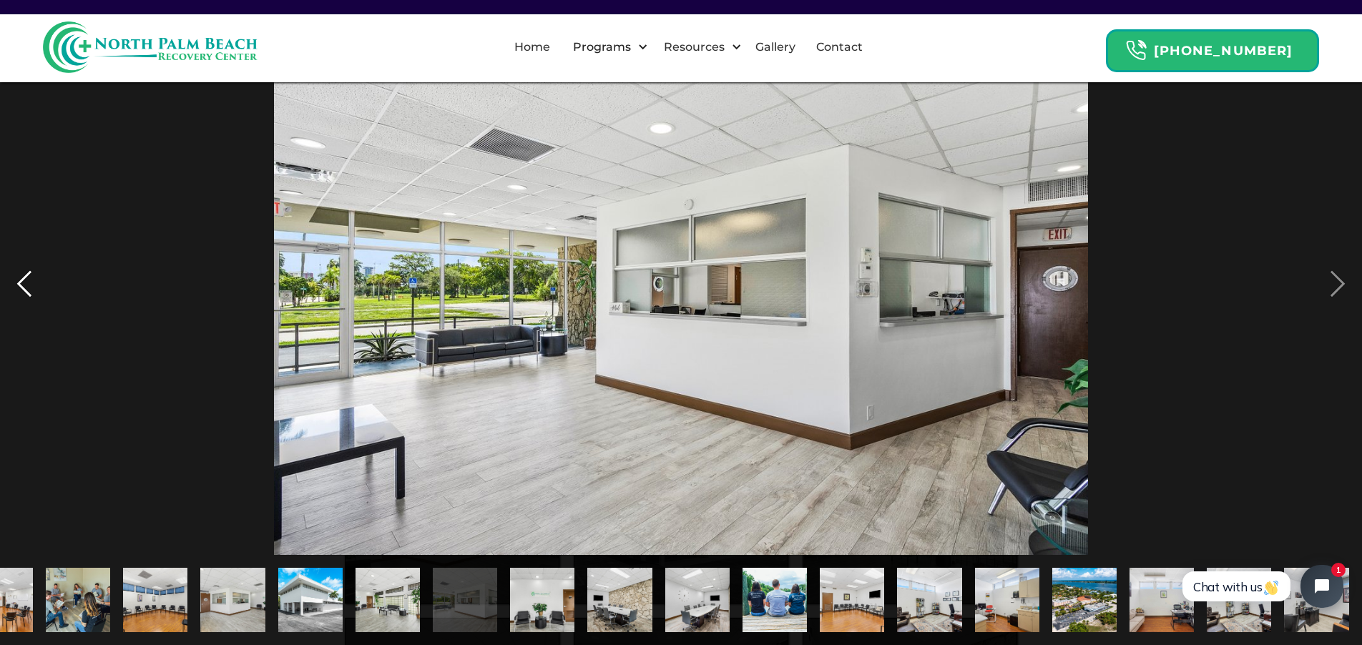
click at [13, 276] on div "previous image" at bounding box center [24, 284] width 49 height 542
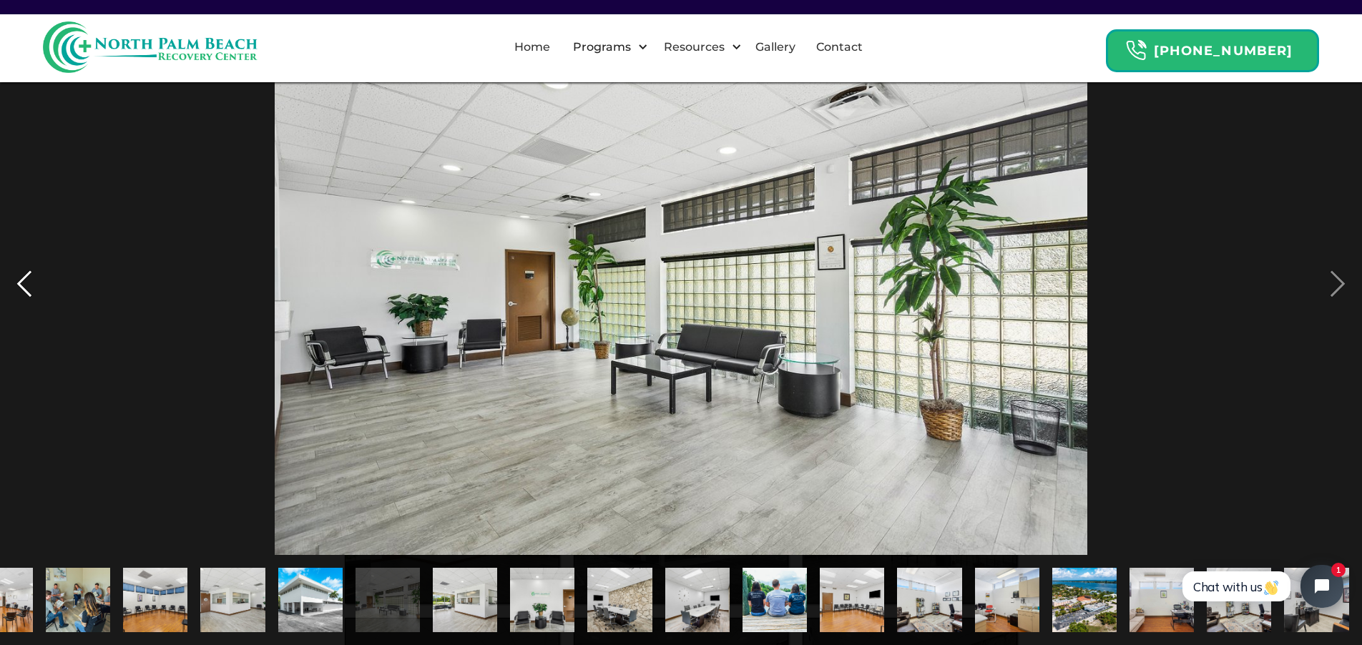
click at [13, 276] on div "previous image" at bounding box center [24, 284] width 49 height 542
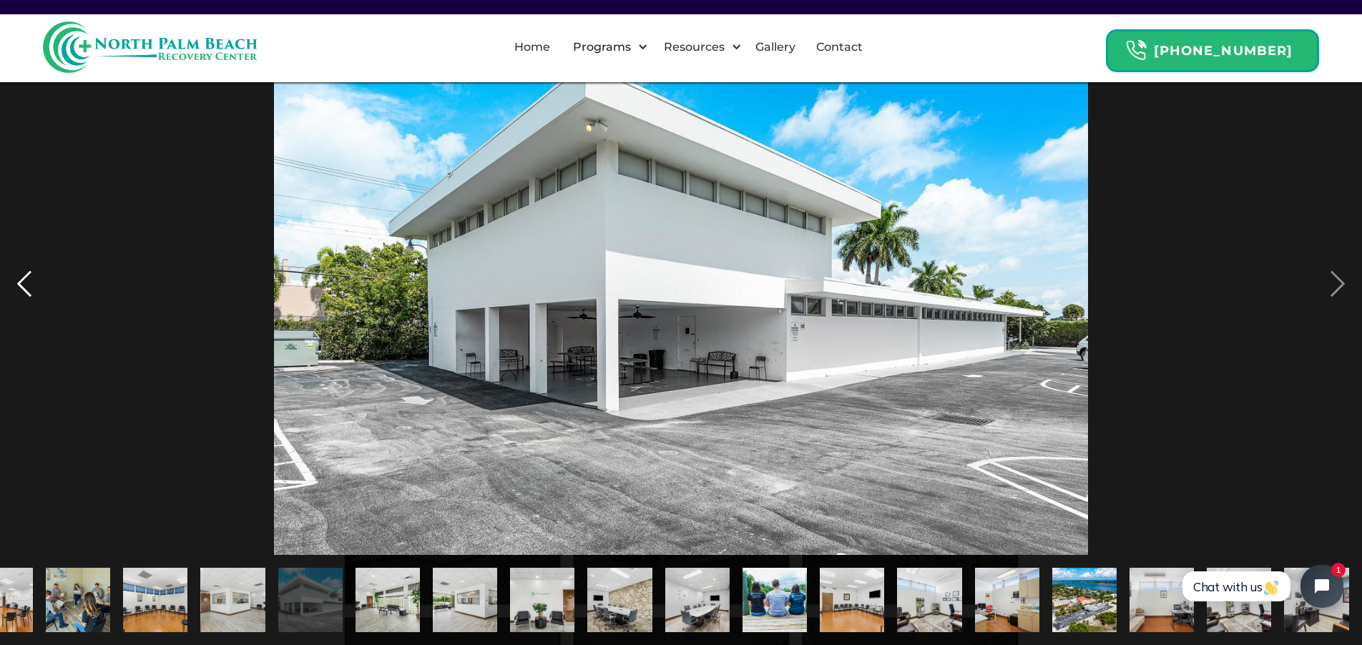
click at [13, 276] on div "previous image" at bounding box center [24, 284] width 49 height 542
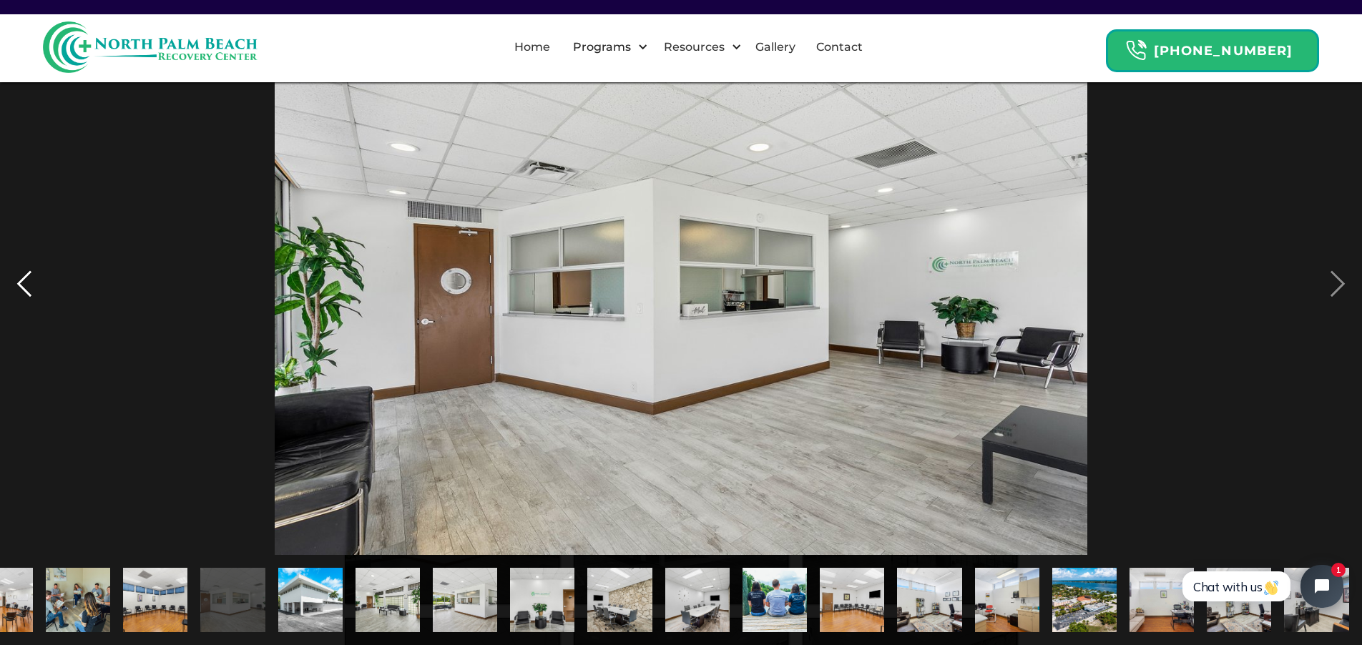
click at [13, 276] on div "previous image" at bounding box center [24, 284] width 49 height 542
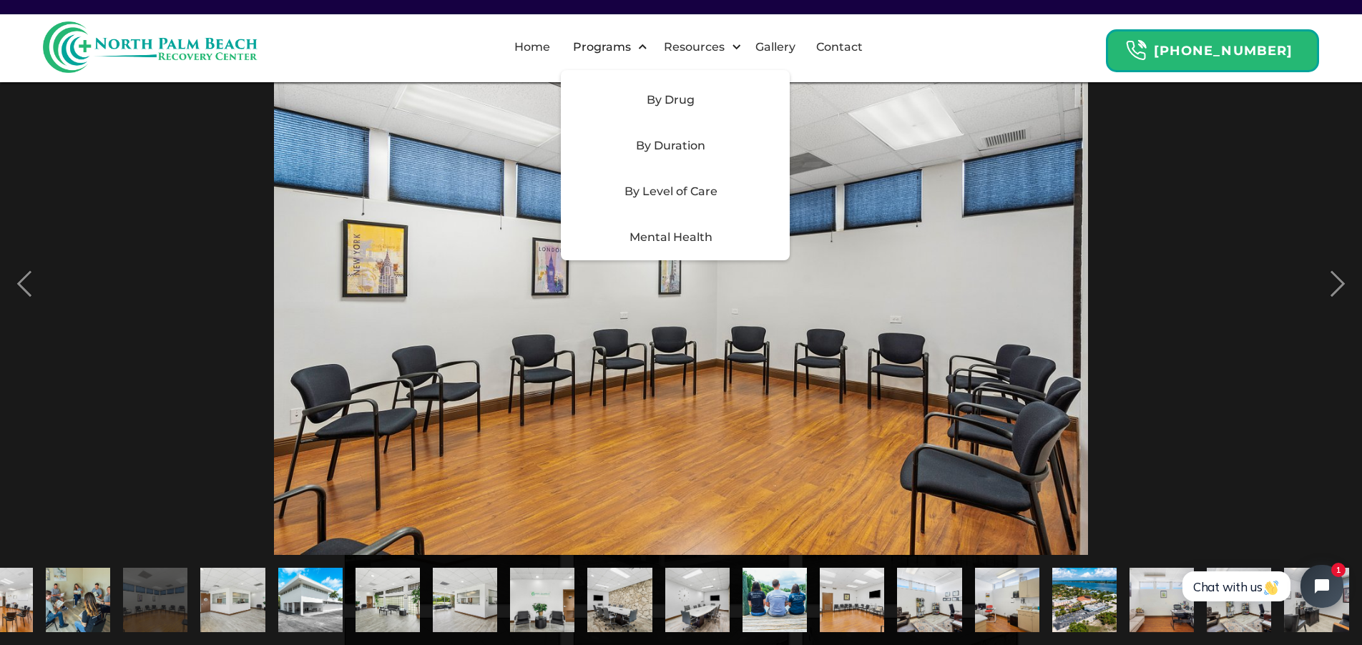
click at [677, 195] on div "By Level of Care" at bounding box center [670, 191] width 203 height 17
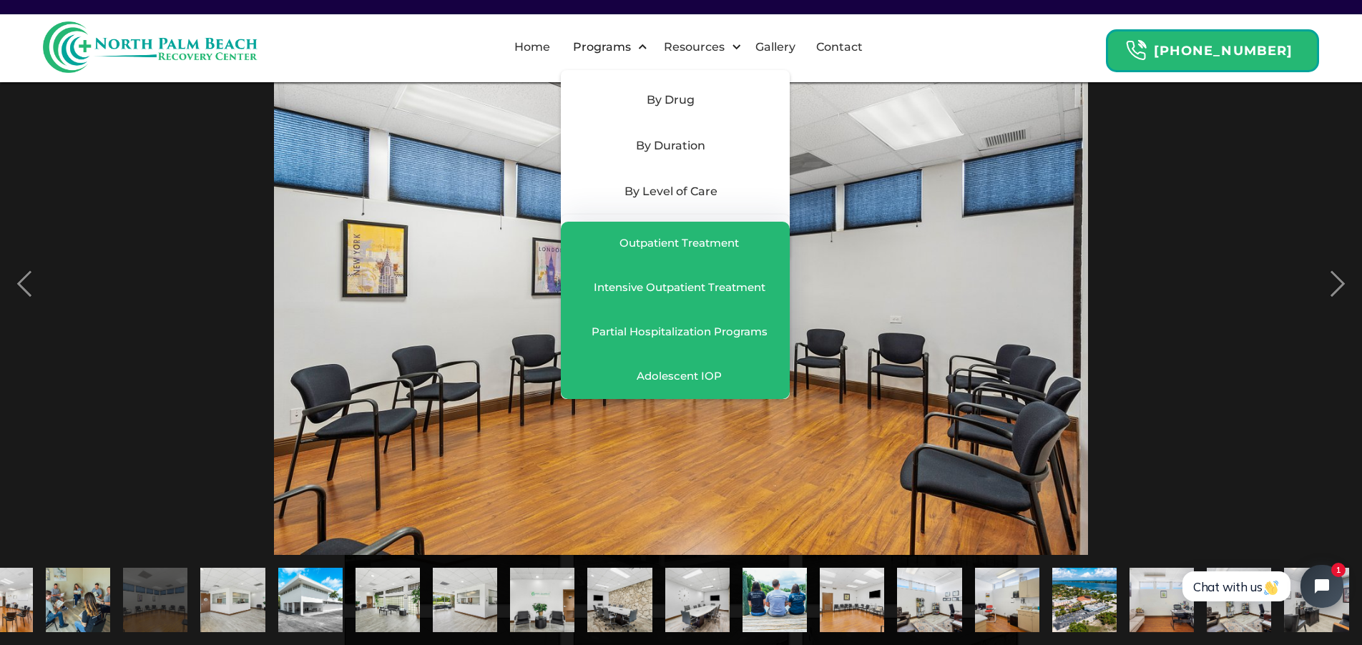
click at [711, 192] on div "By Level of Care" at bounding box center [670, 191] width 203 height 17
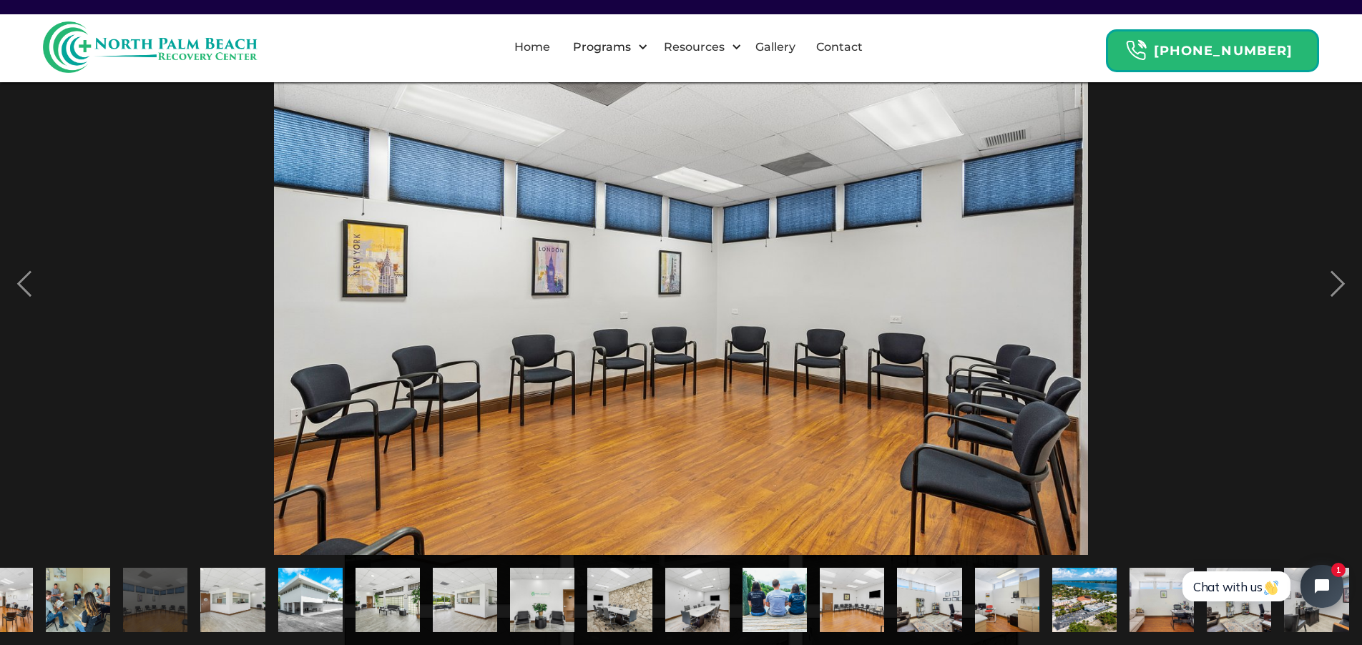
click at [68, 573] on img "show item 5 of 21" at bounding box center [77, 600] width 97 height 64
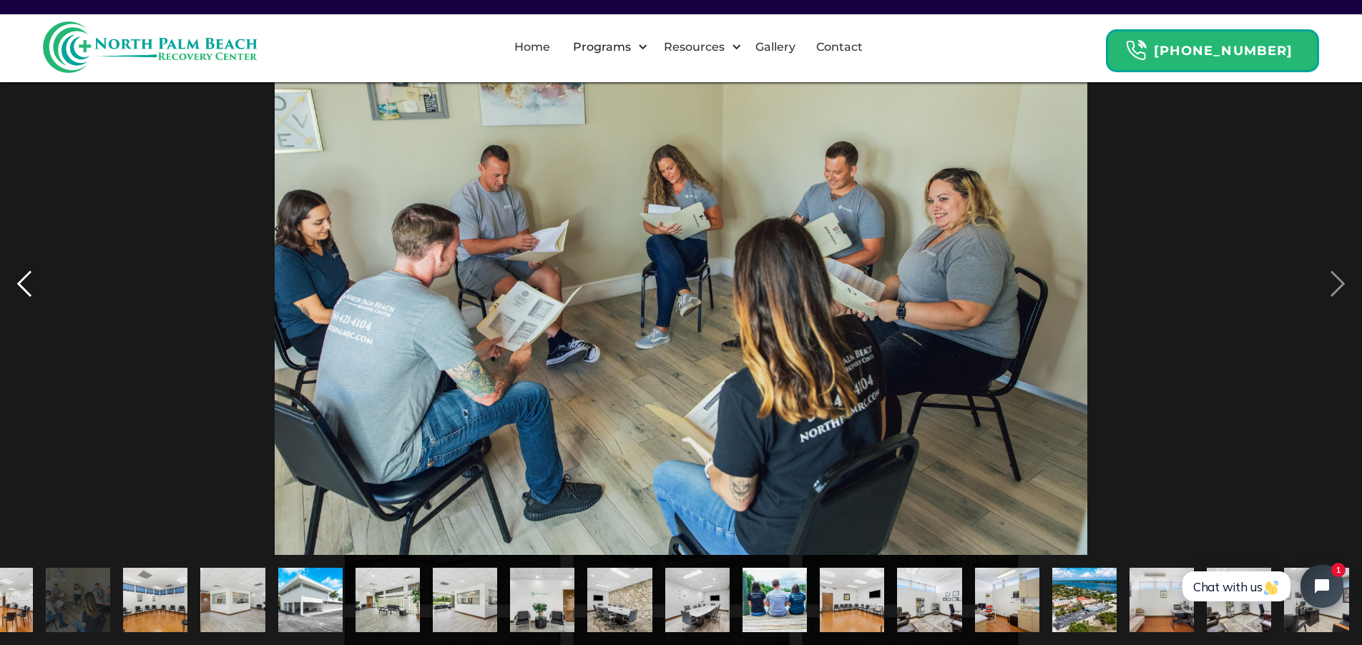
click at [34, 290] on div "previous image" at bounding box center [24, 284] width 49 height 542
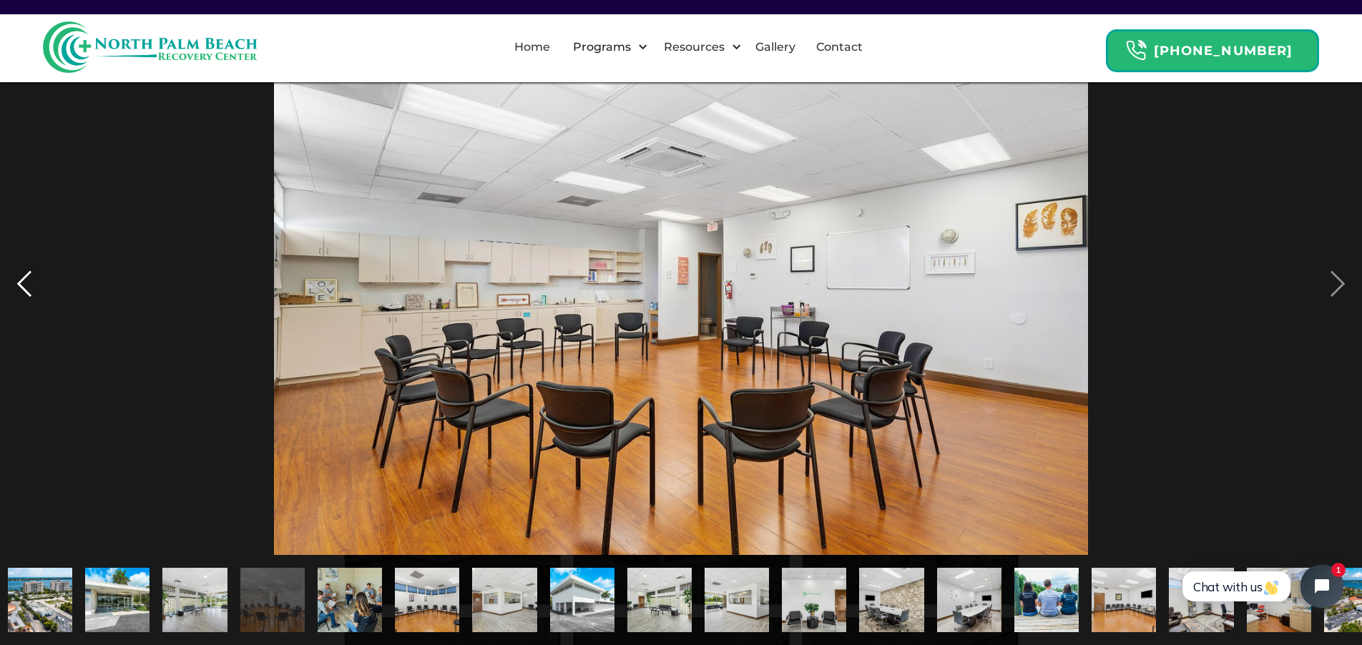
scroll to position [0, 0]
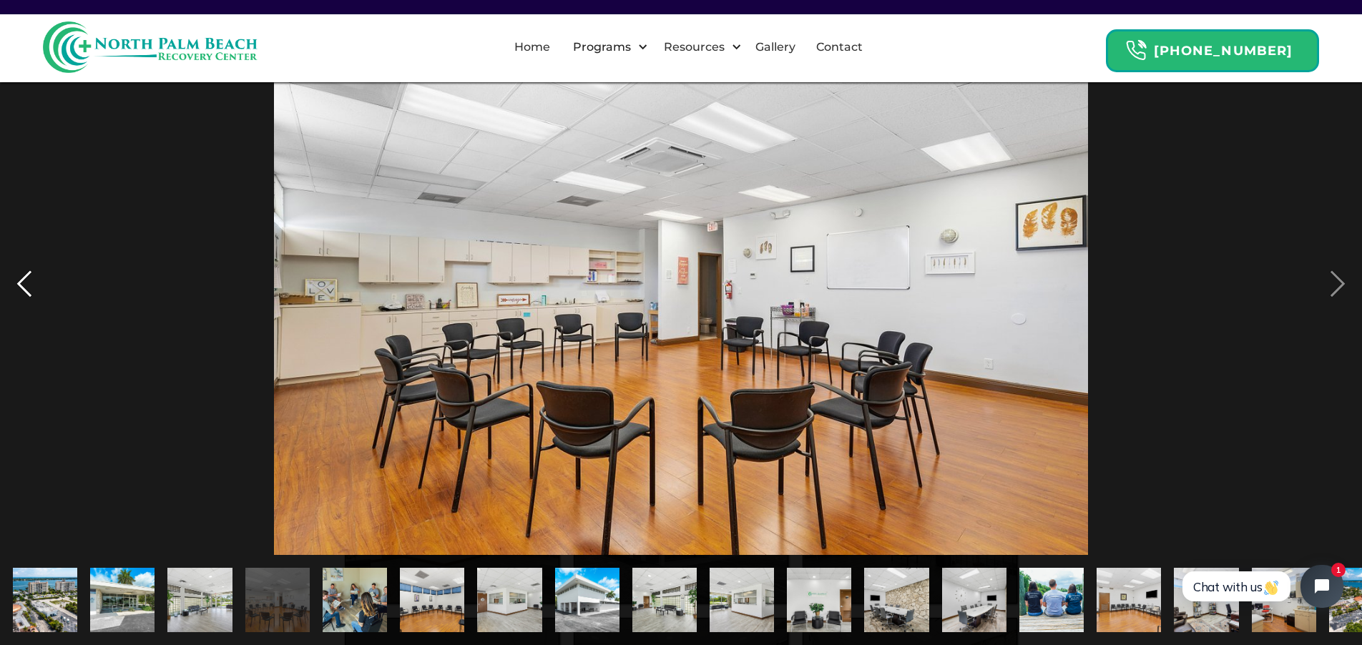
click at [36, 290] on div "previous image" at bounding box center [24, 284] width 49 height 542
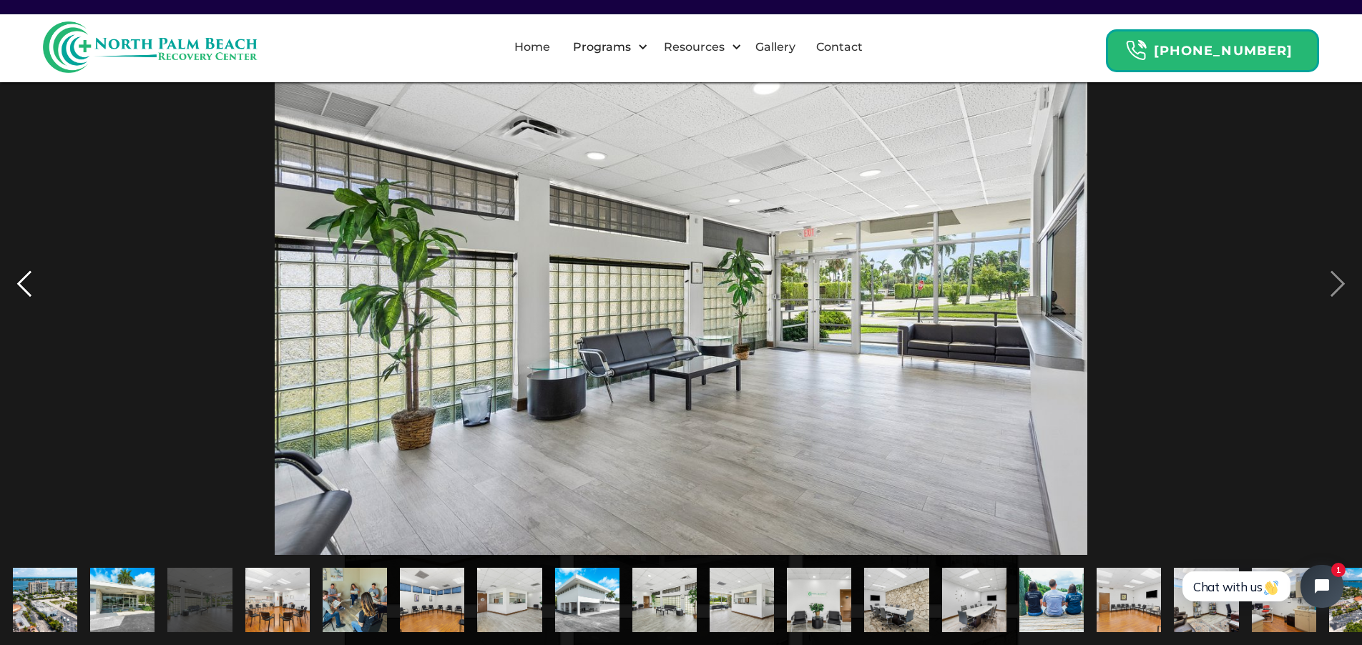
click at [36, 290] on div "previous image" at bounding box center [24, 284] width 49 height 542
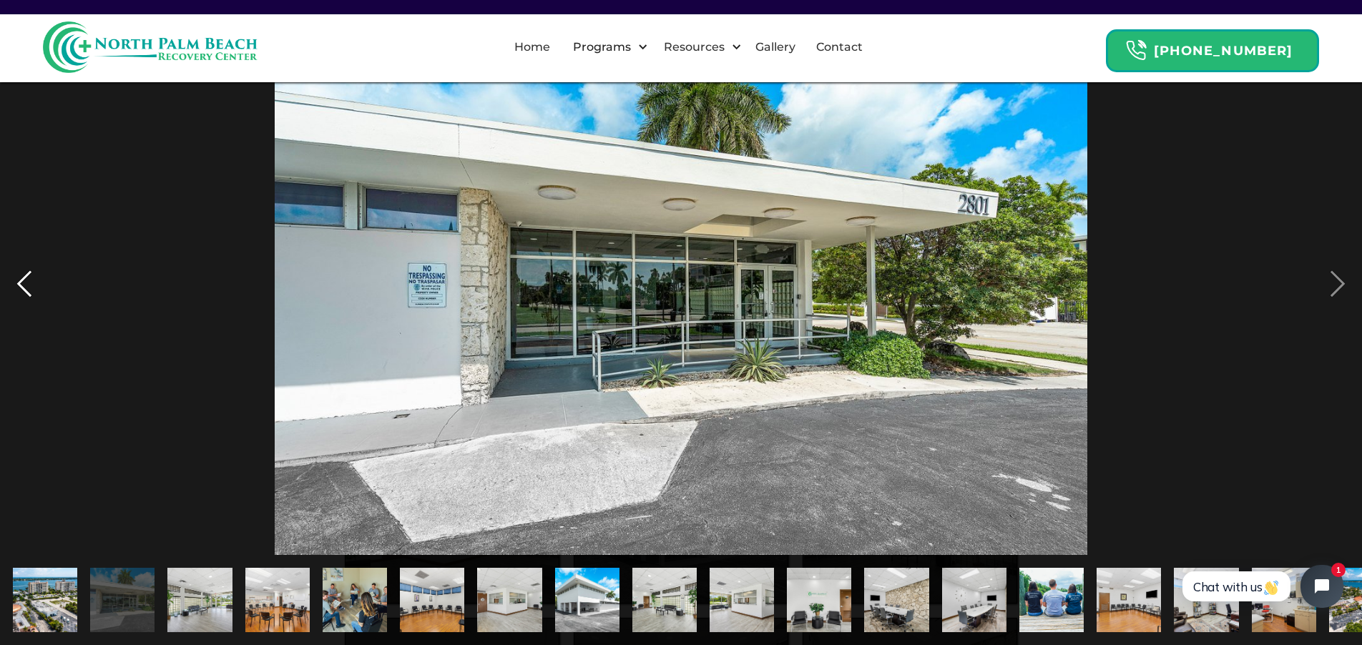
click at [34, 290] on div "previous image" at bounding box center [24, 284] width 49 height 542
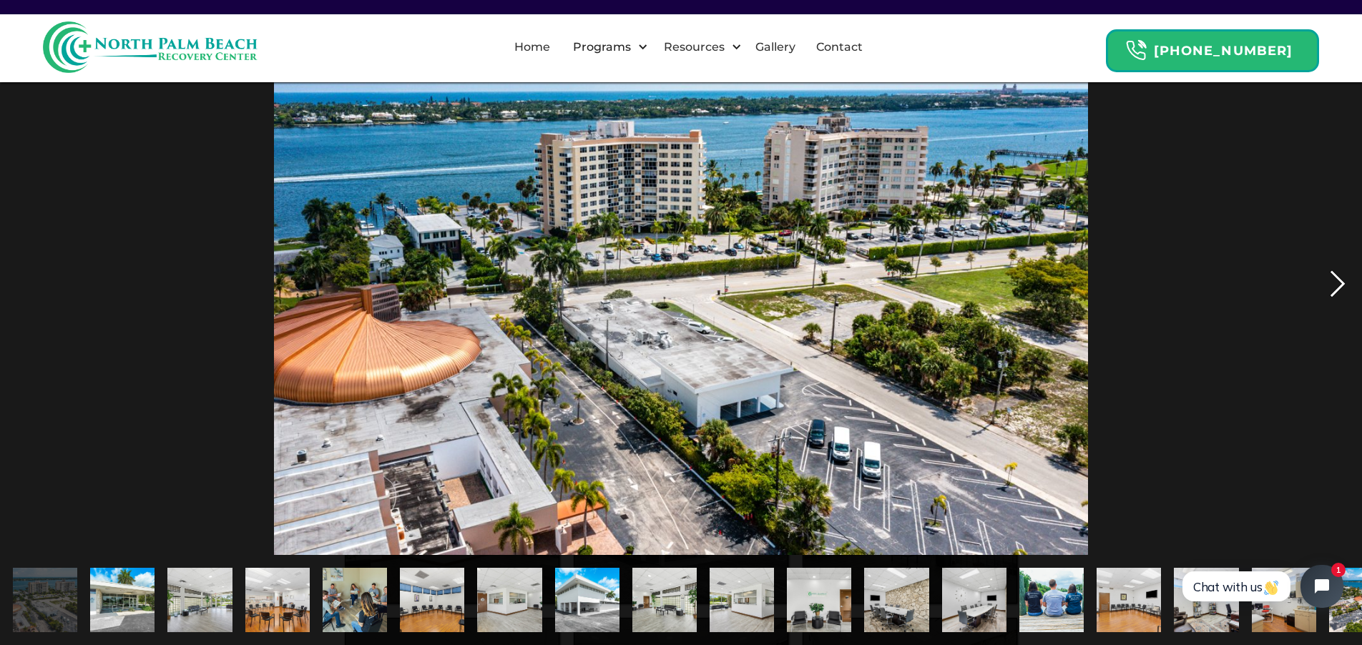
click at [1346, 286] on div "next image" at bounding box center [1337, 284] width 49 height 542
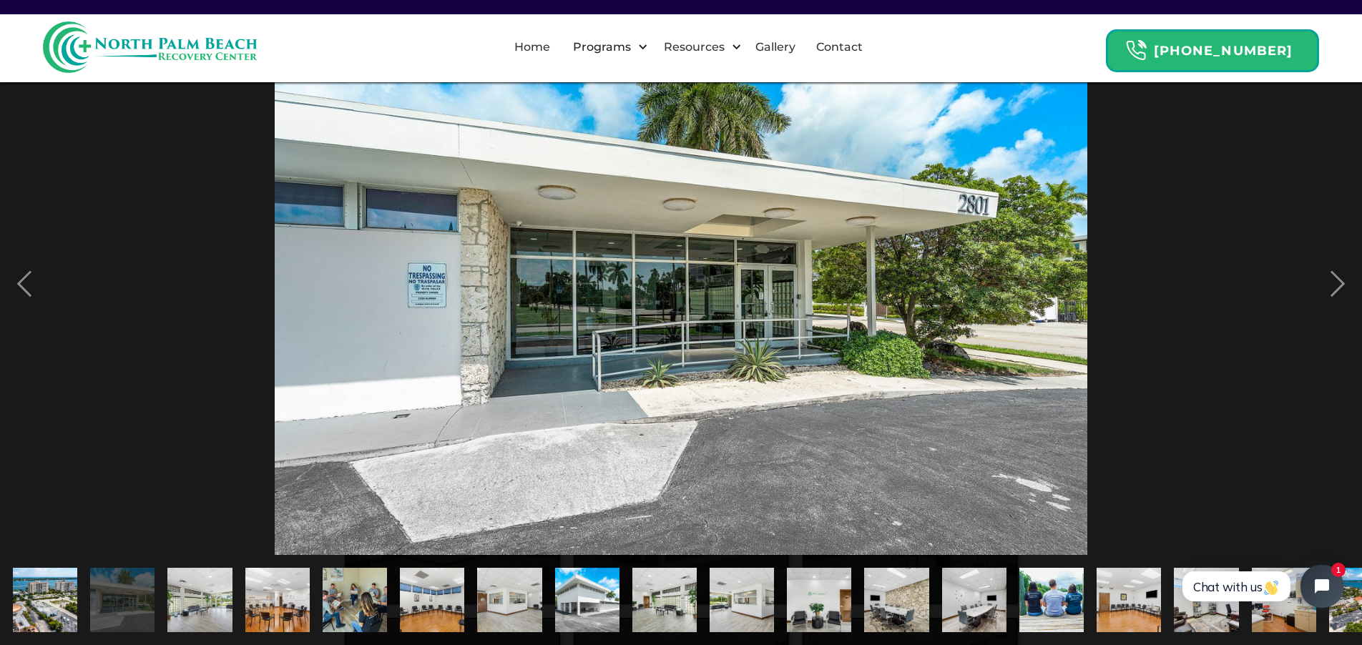
click at [178, 55] on img at bounding box center [150, 47] width 215 height 52
click at [549, 53] on link "Home" at bounding box center [532, 47] width 53 height 46
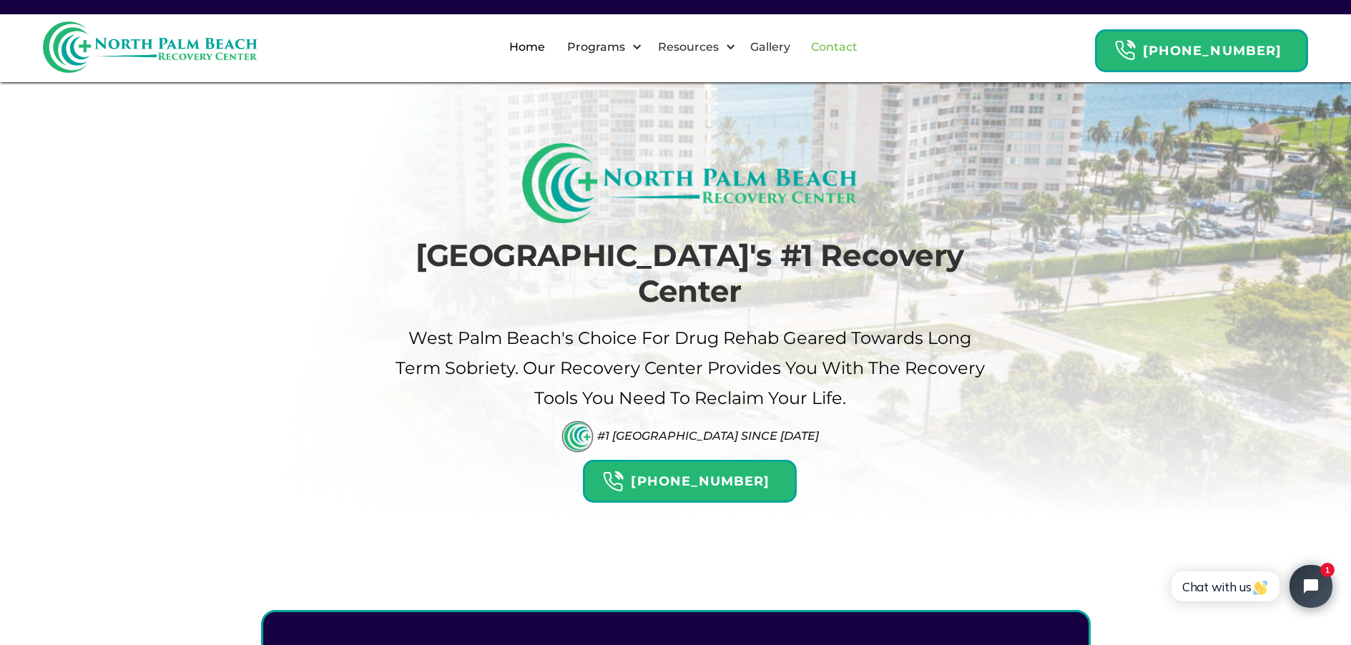
click at [861, 49] on link "Contact" at bounding box center [835, 47] width 64 height 46
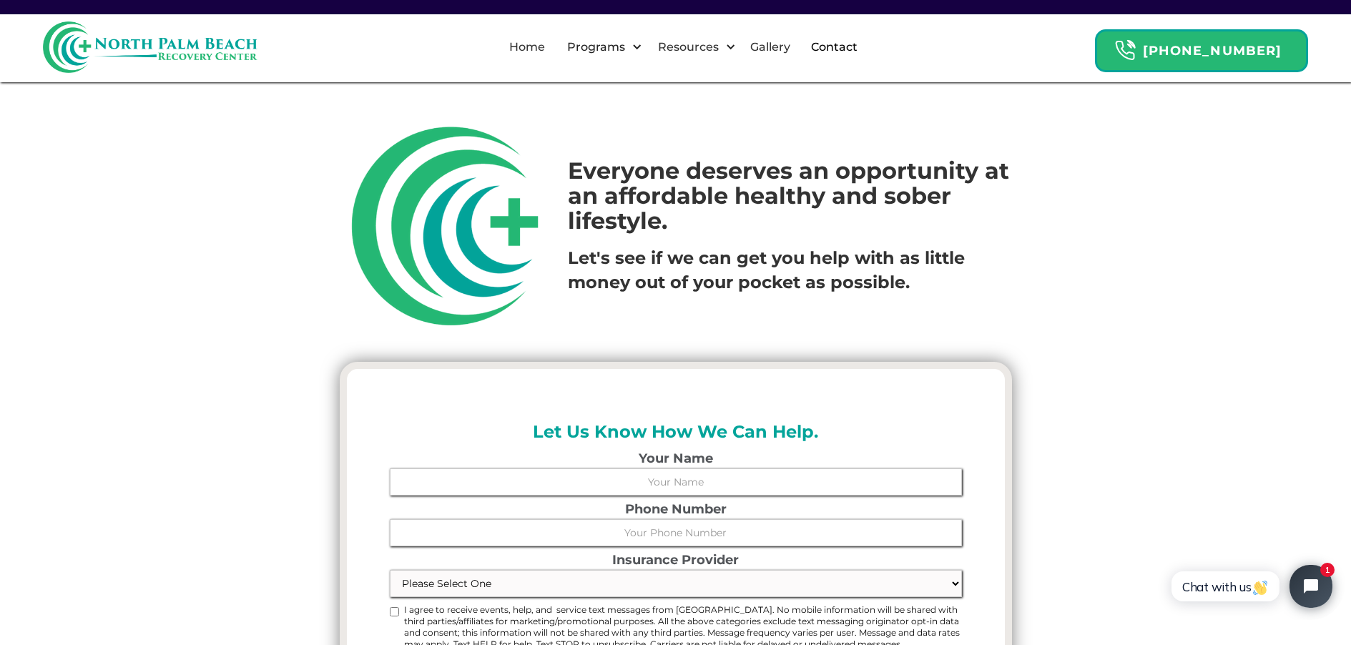
click at [150, 44] on img at bounding box center [150, 47] width 215 height 52
